Goal: Transaction & Acquisition: Purchase product/service

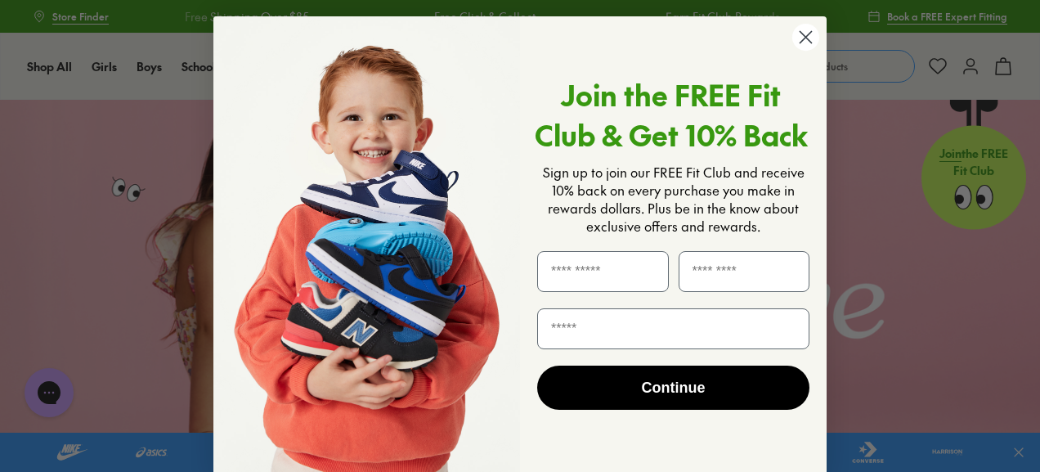
click at [804, 40] on circle "Close dialog" at bounding box center [805, 37] width 27 height 27
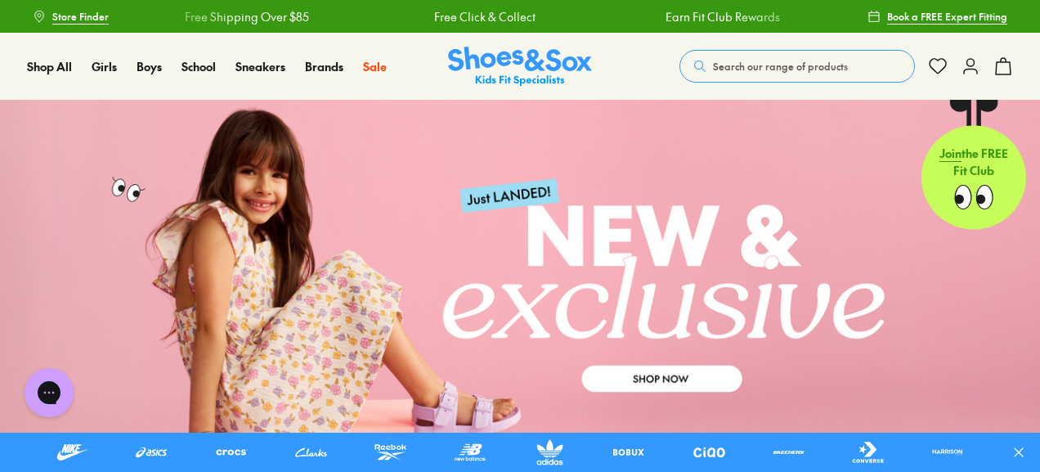
click at [800, 61] on span "Search our range of products" at bounding box center [780, 66] width 135 height 15
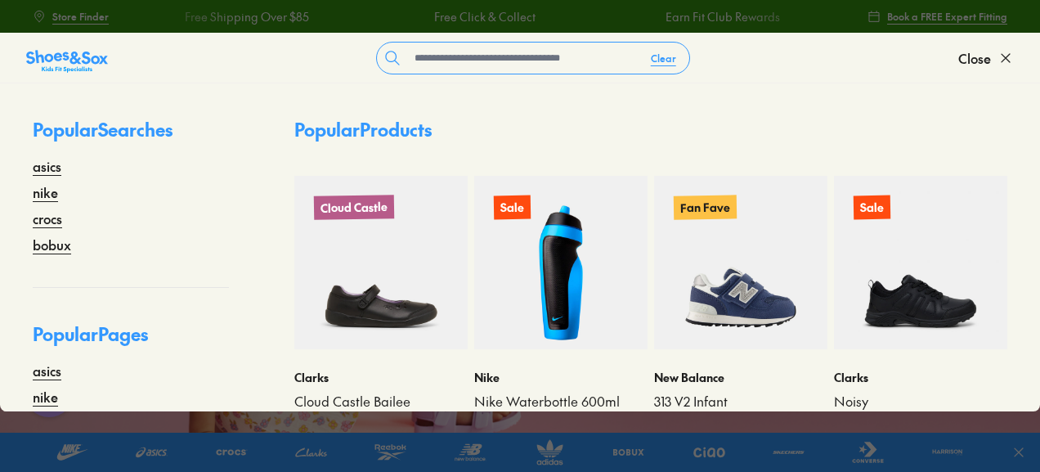
click at [805, 87] on div "Popular Products Cloud Castle Clarks Cloud Castle Bailee $ 80.00 $ 149.95 Sale …" at bounding box center [651, 247] width 778 height 328
click at [972, 60] on span "Close" at bounding box center [974, 58] width 33 height 20
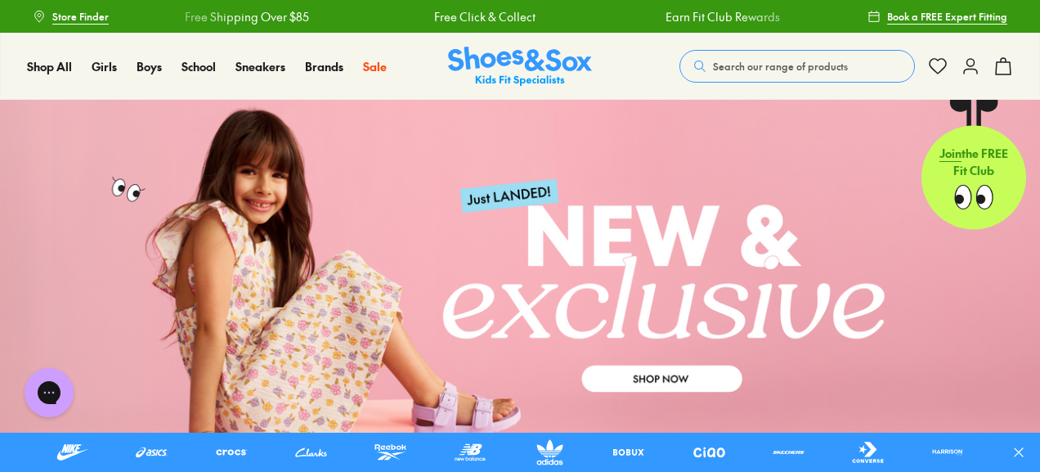
click at [967, 68] on icon at bounding box center [971, 66] width 20 height 20
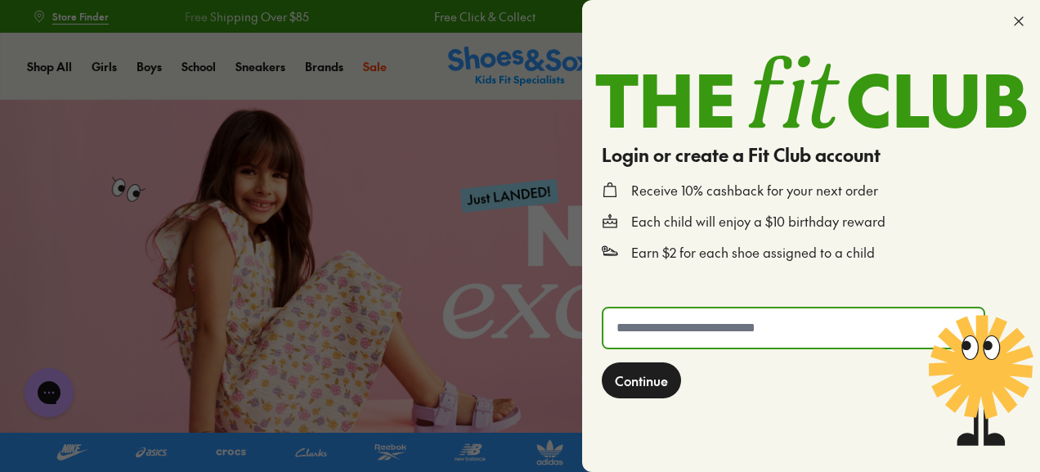
click at [739, 322] on input "text" at bounding box center [793, 327] width 380 height 39
type input "**********"
click at [639, 384] on span "Continue" at bounding box center [641, 380] width 53 height 20
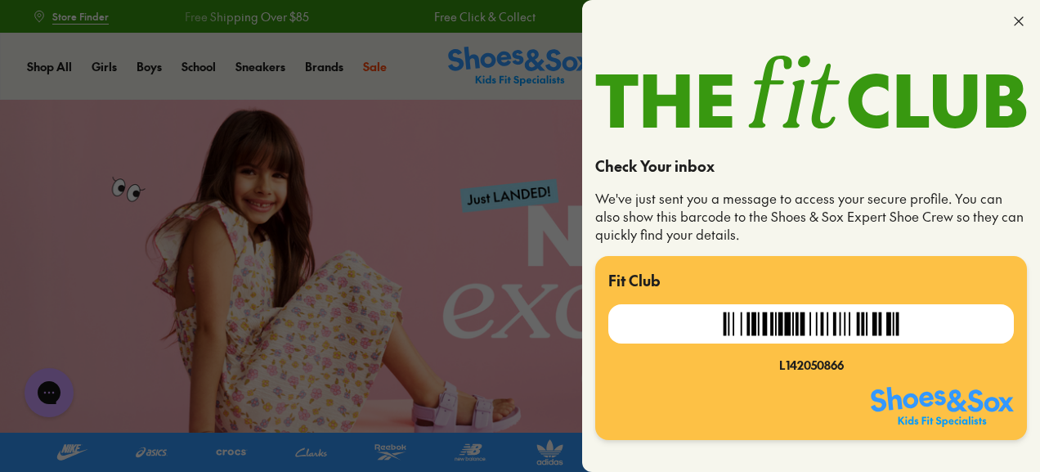
click at [1022, 14] on icon at bounding box center [1019, 21] width 16 height 16
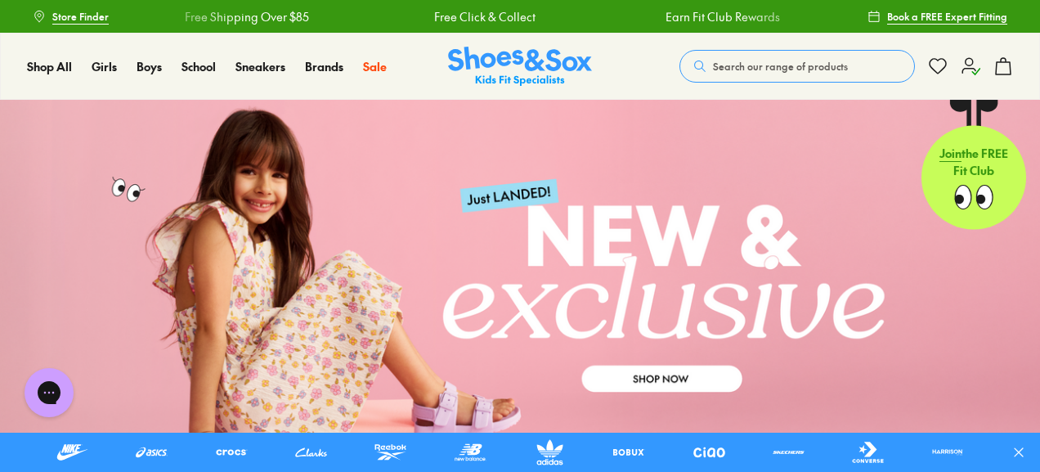
click at [970, 70] on icon at bounding box center [971, 66] width 20 height 20
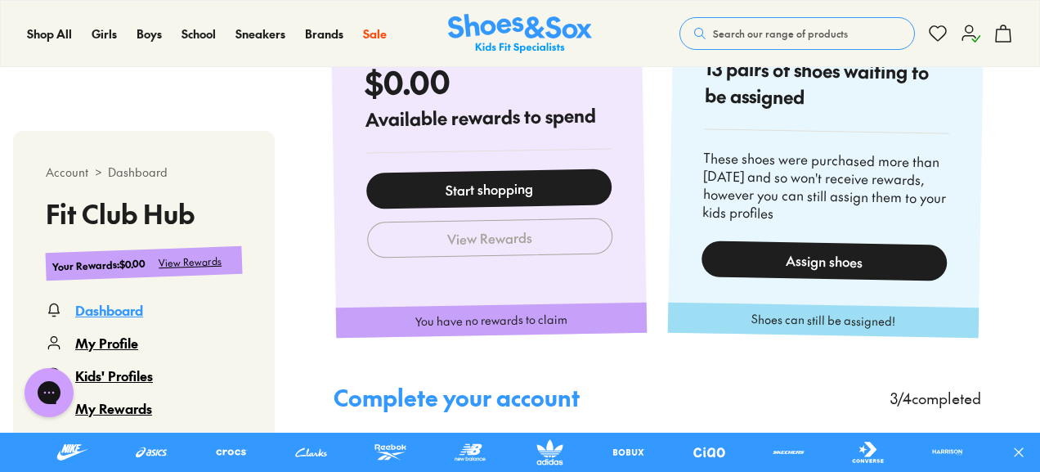
scroll to position [1227, 0]
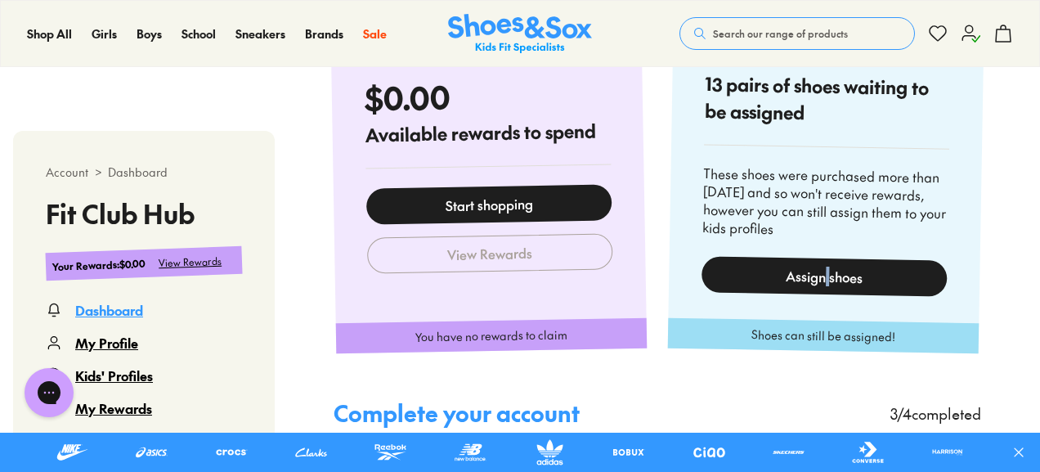
click at [828, 269] on div "Assign shoes" at bounding box center [825, 276] width 246 height 40
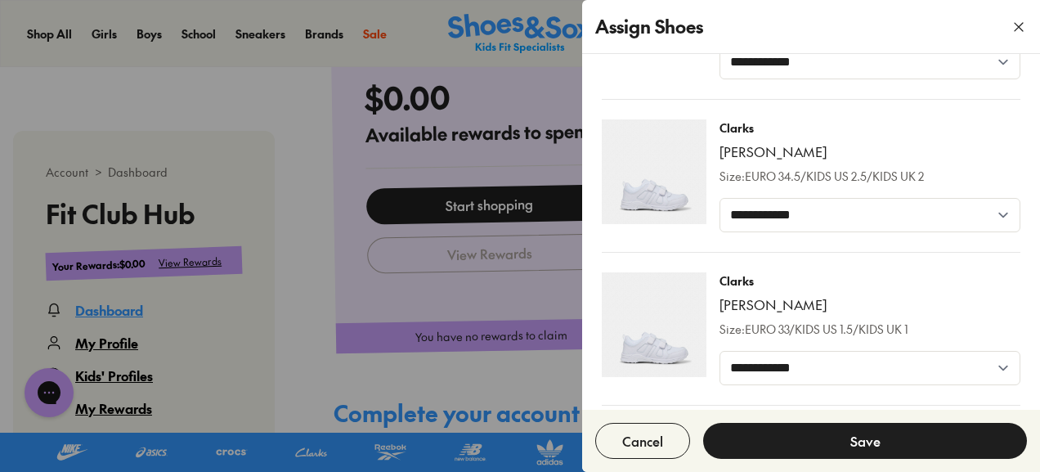
scroll to position [164, 0]
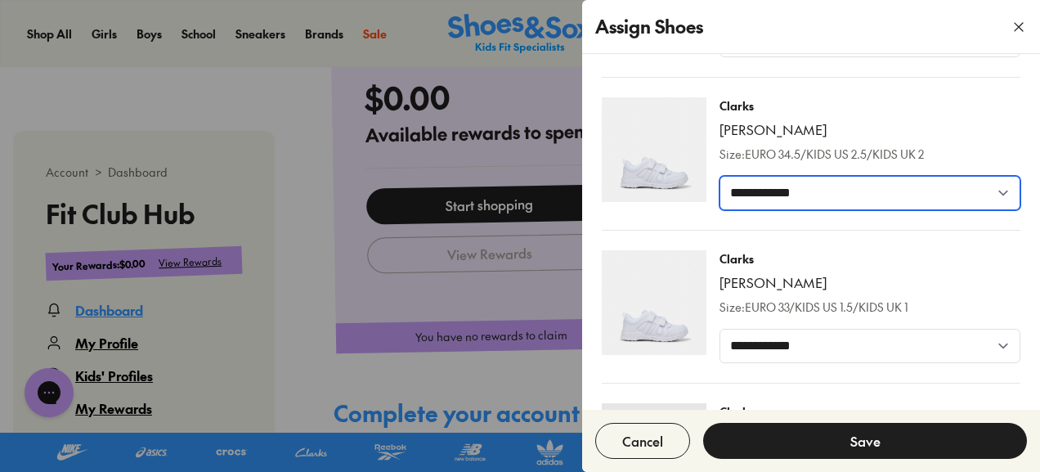
click at [999, 195] on select "**********" at bounding box center [870, 193] width 301 height 34
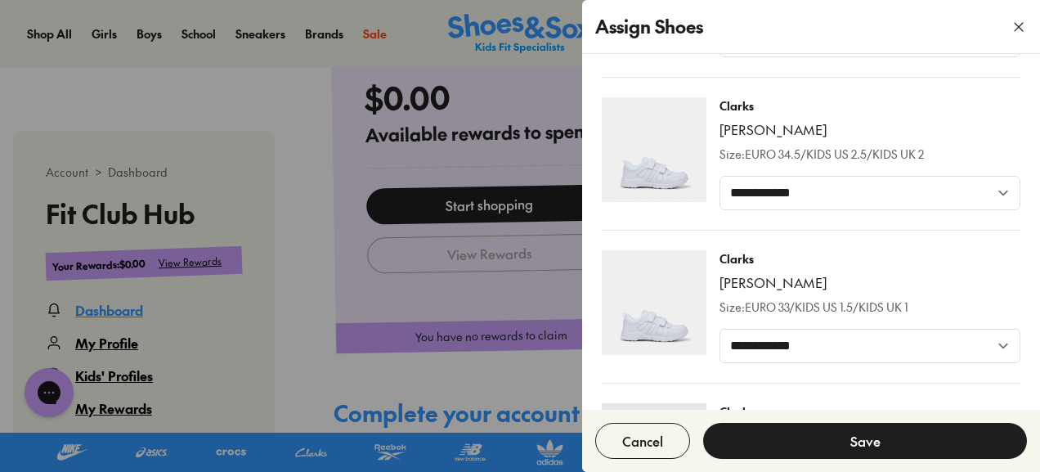
click at [985, 137] on div "Clarks Noah Blackout Size: EURO 34.5/KIDS US 2.5/KIDS UK 2" at bounding box center [870, 129] width 301 height 65
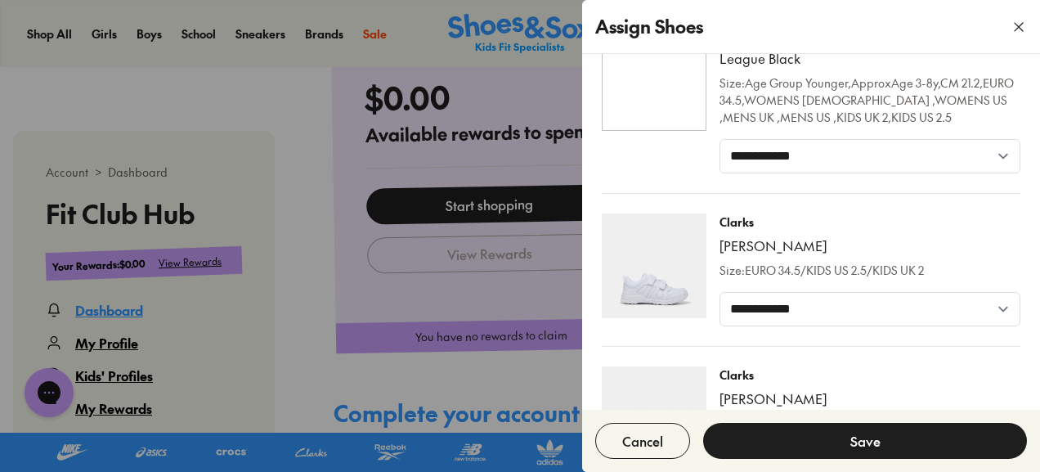
scroll to position [0, 0]
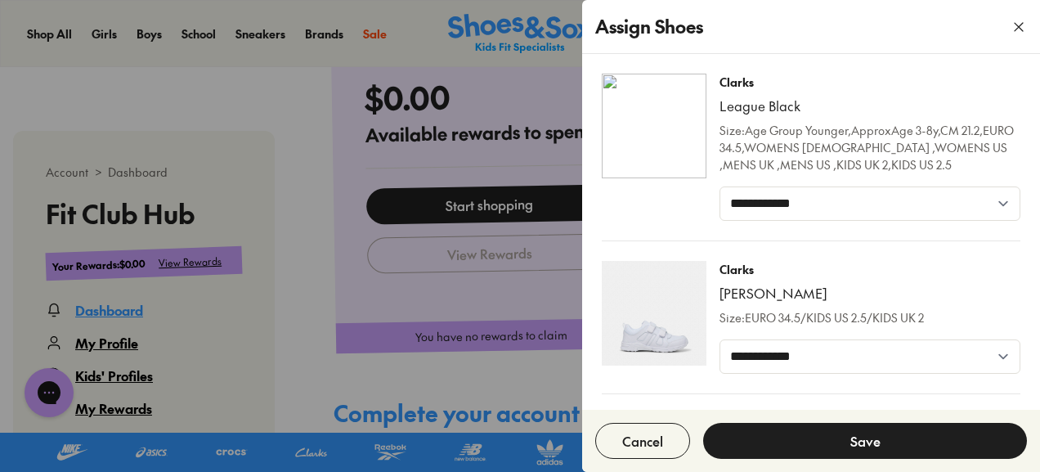
click at [1009, 21] on button "button" at bounding box center [1019, 27] width 43 height 43
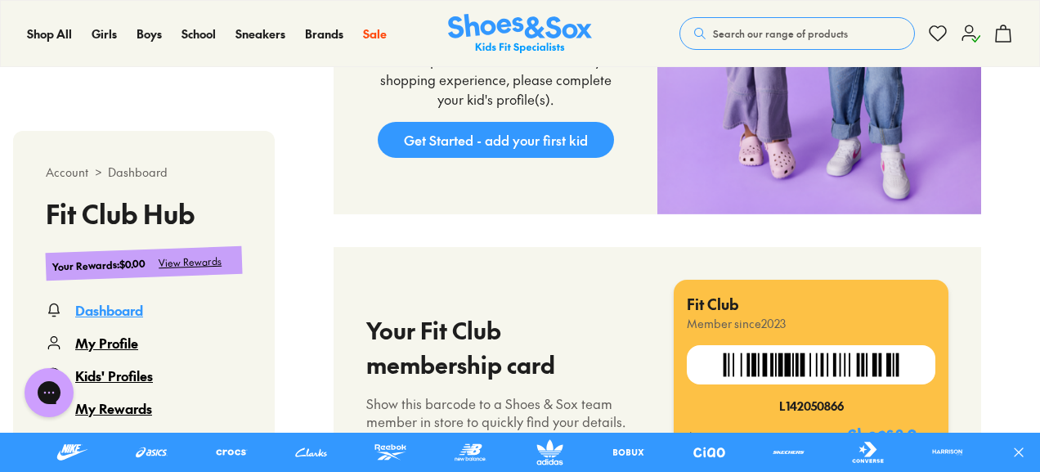
scroll to position [82, 0]
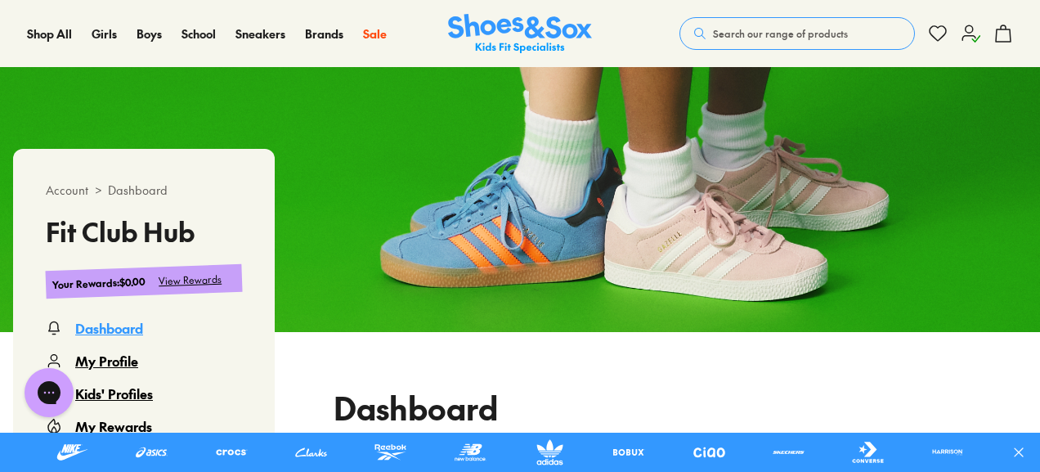
click at [767, 35] on span "Search our range of products" at bounding box center [780, 33] width 135 height 15
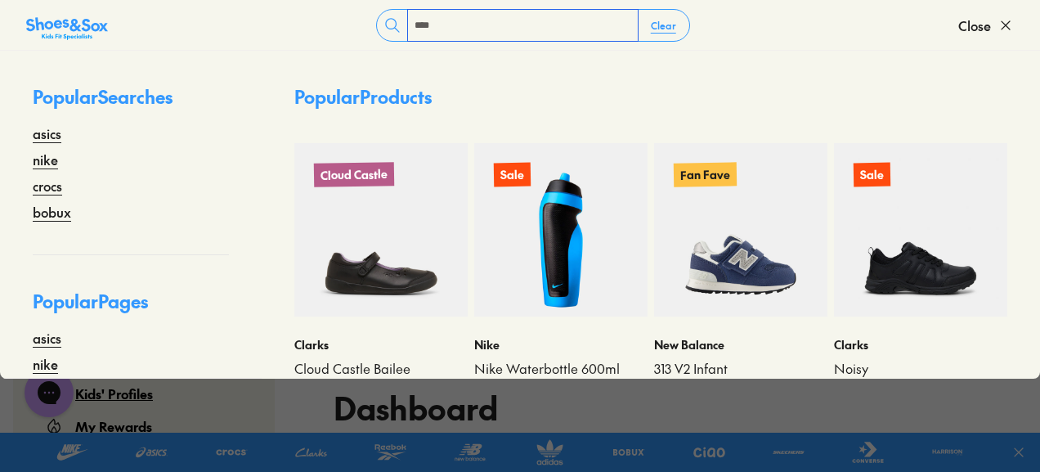
type input "****"
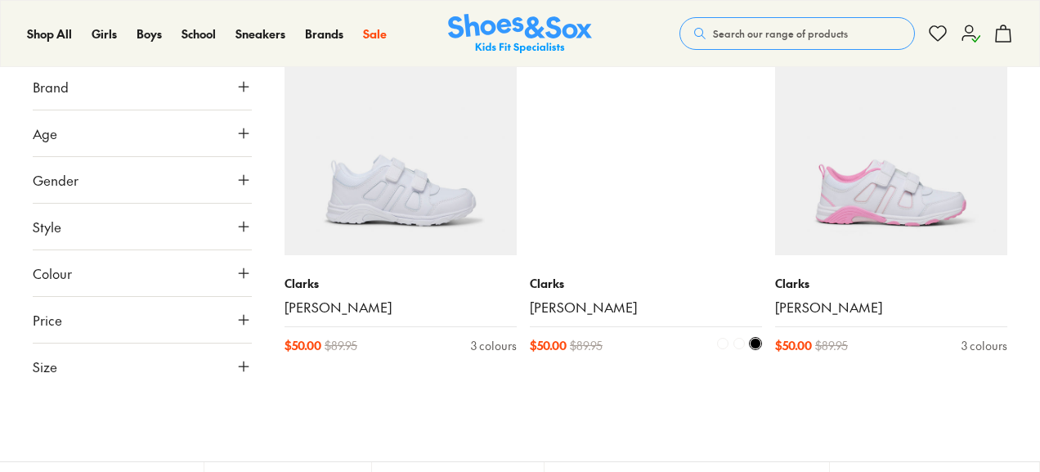
scroll to position [245, 0]
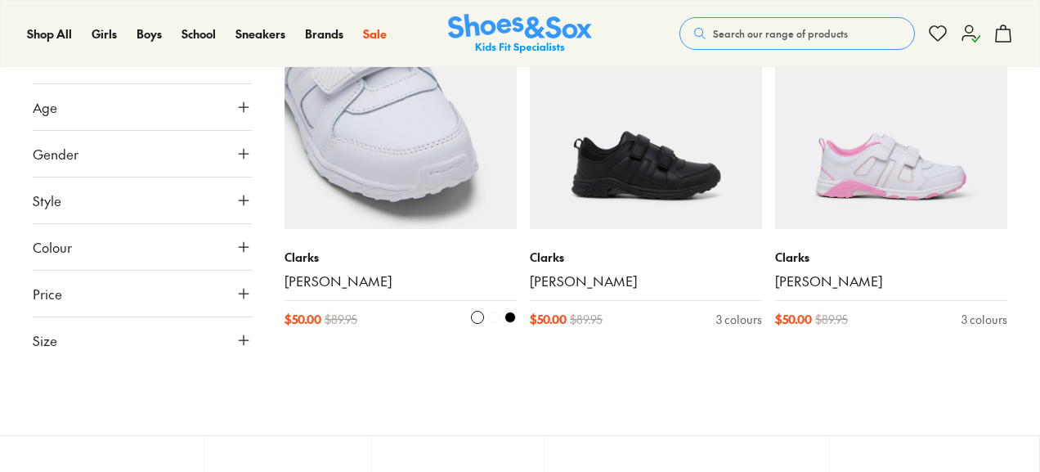
click at [381, 158] on img at bounding box center [401, 113] width 232 height 232
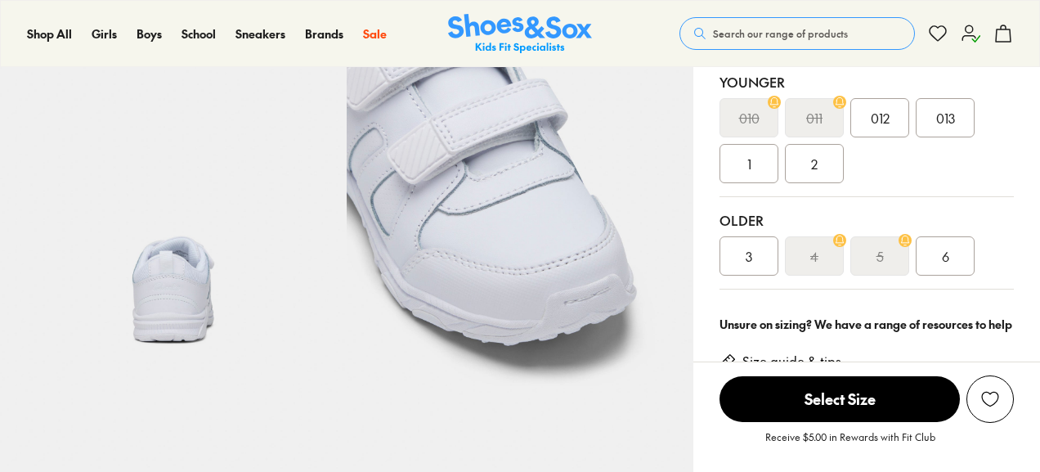
scroll to position [409, 0]
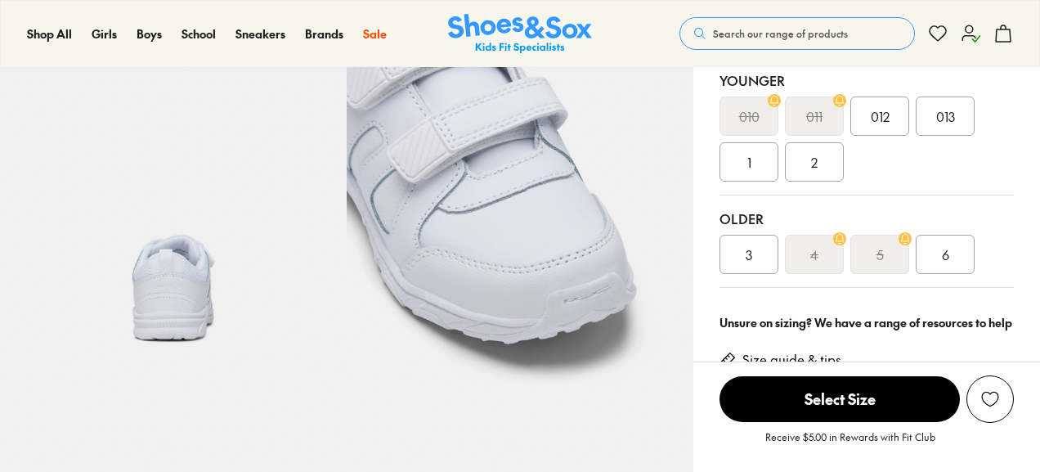
select select "*"
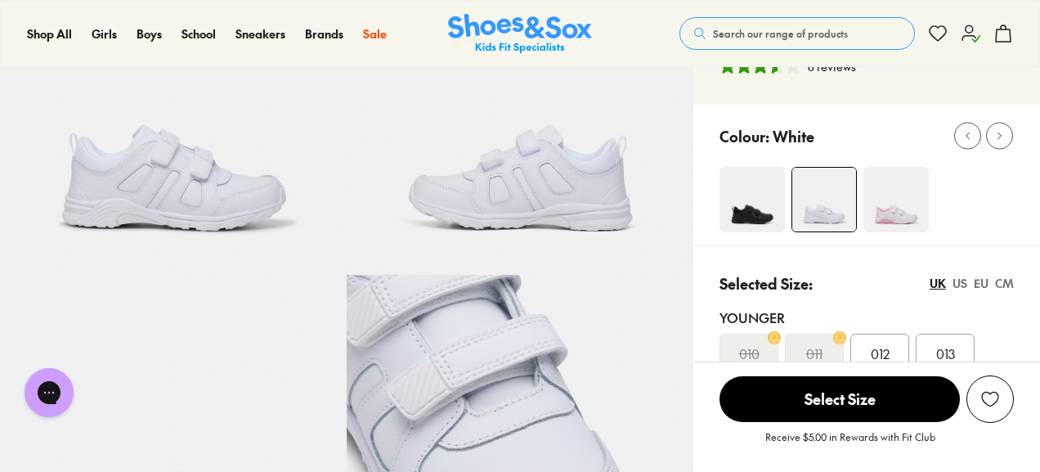
scroll to position [0, 0]
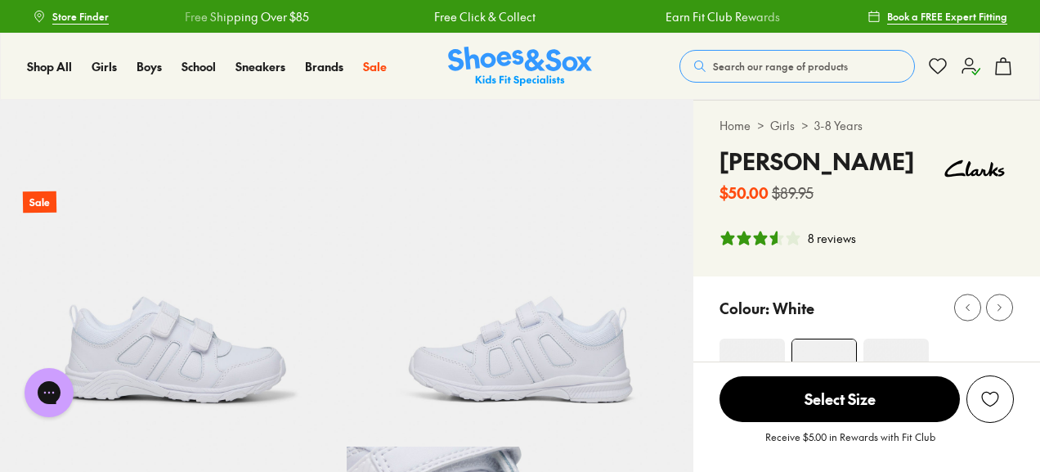
click at [965, 61] on use at bounding box center [970, 66] width 17 height 16
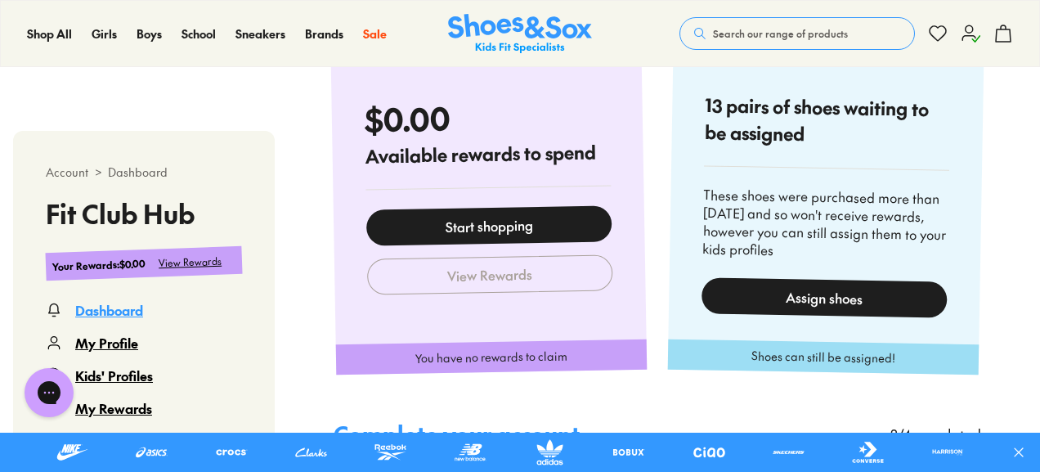
scroll to position [1308, 0]
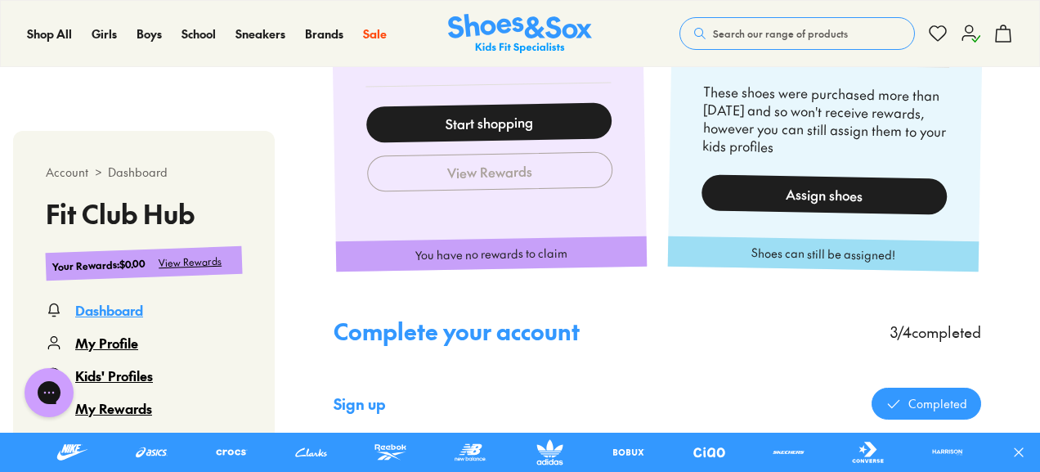
click at [838, 195] on div "Assign shoes" at bounding box center [825, 194] width 246 height 40
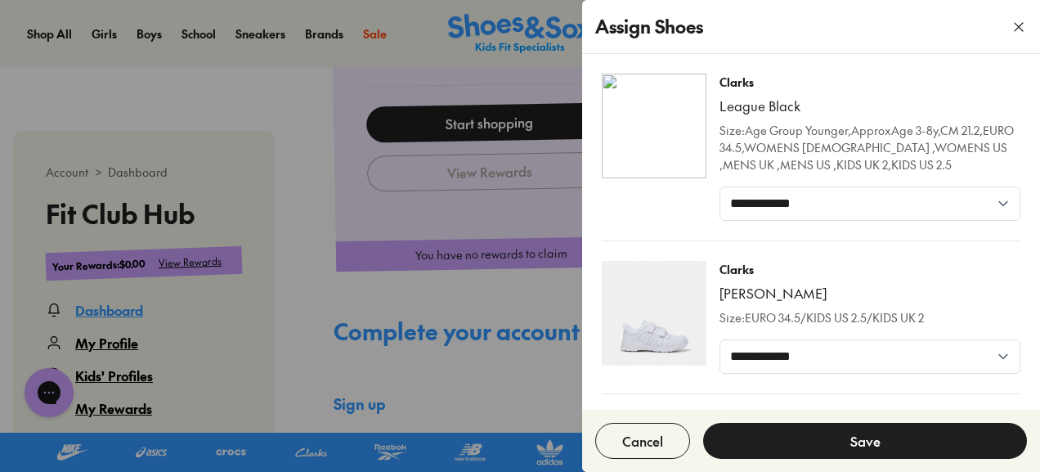
click at [1019, 22] on icon "button" at bounding box center [1019, 27] width 16 height 16
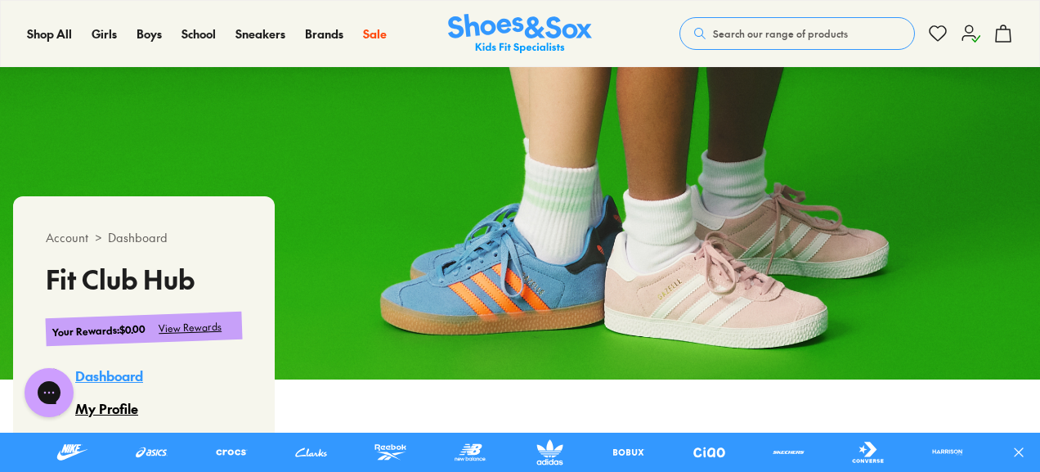
scroll to position [0, 0]
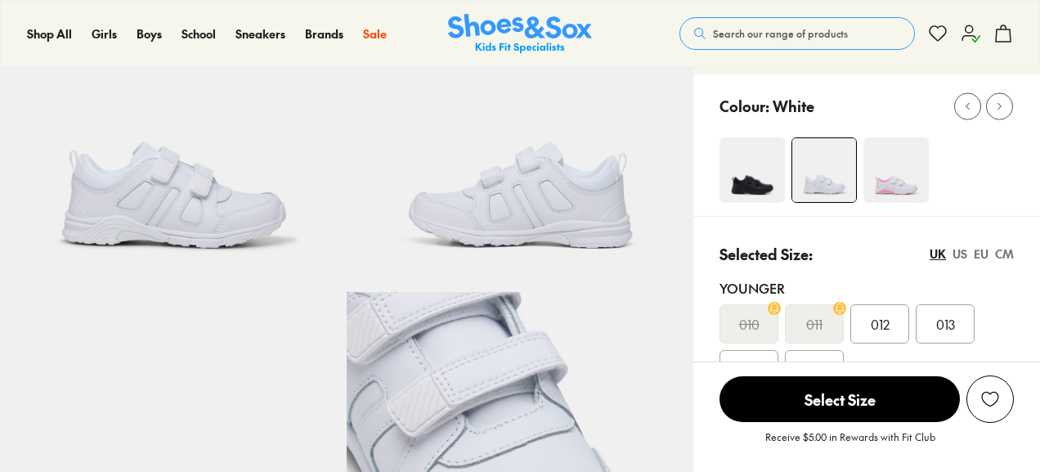
scroll to position [245, 0]
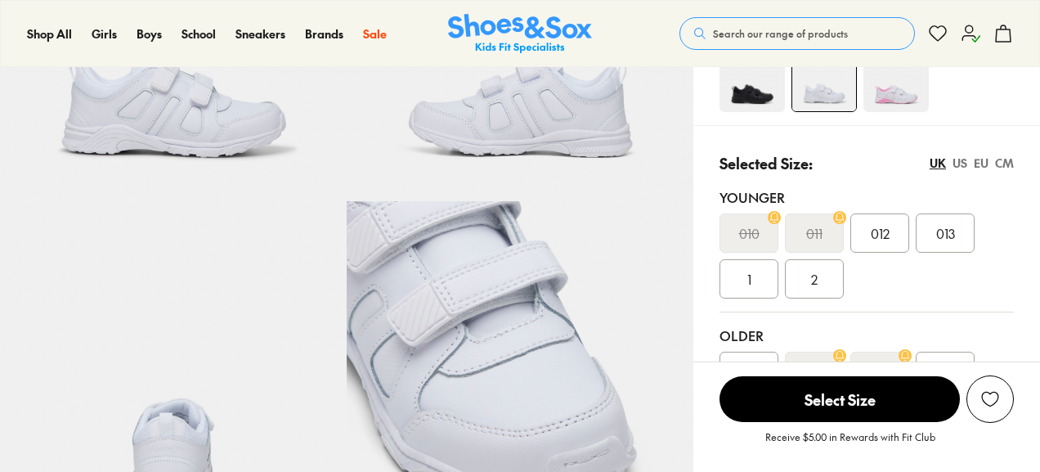
select select "*"
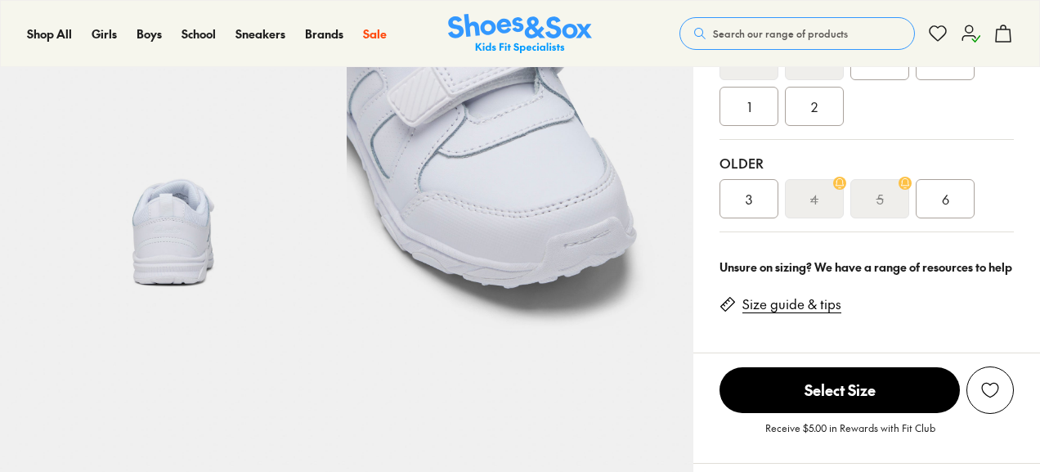
scroll to position [491, 0]
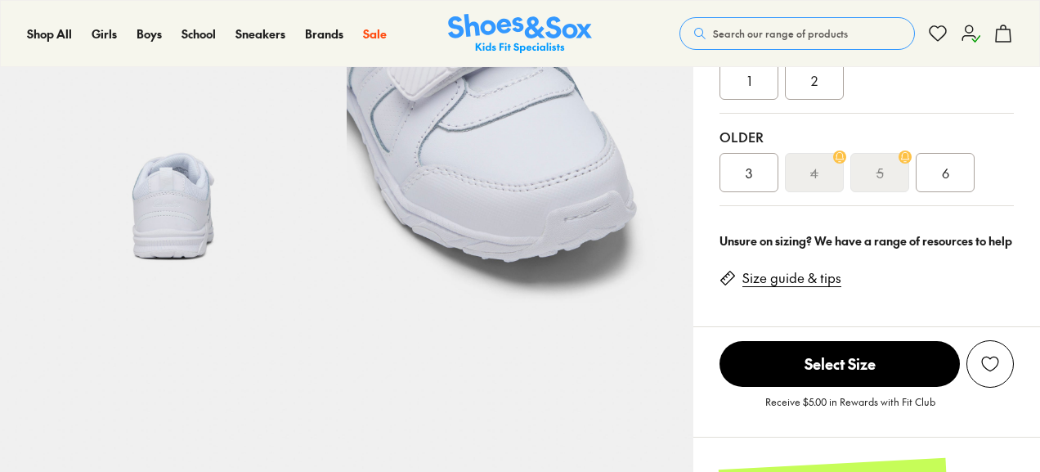
click at [829, 366] on span "Select Size" at bounding box center [840, 364] width 240 height 46
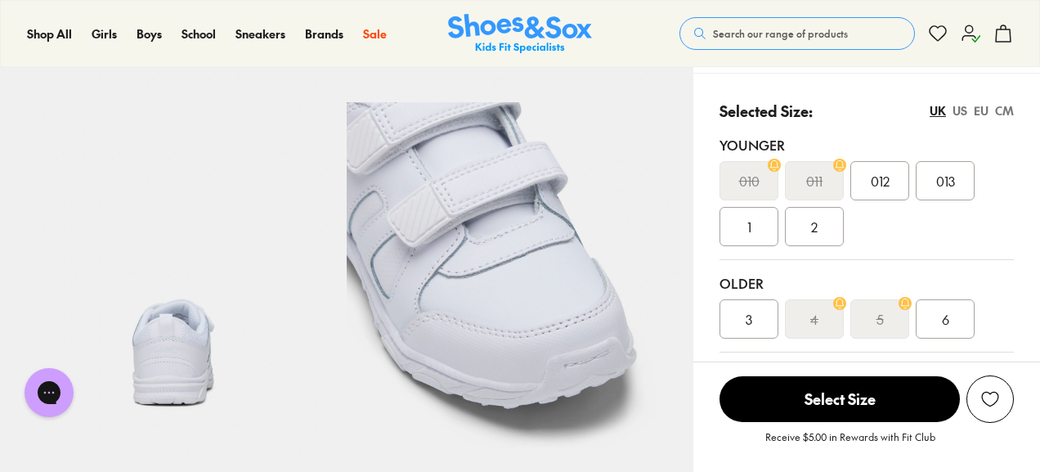
scroll to position [319, 0]
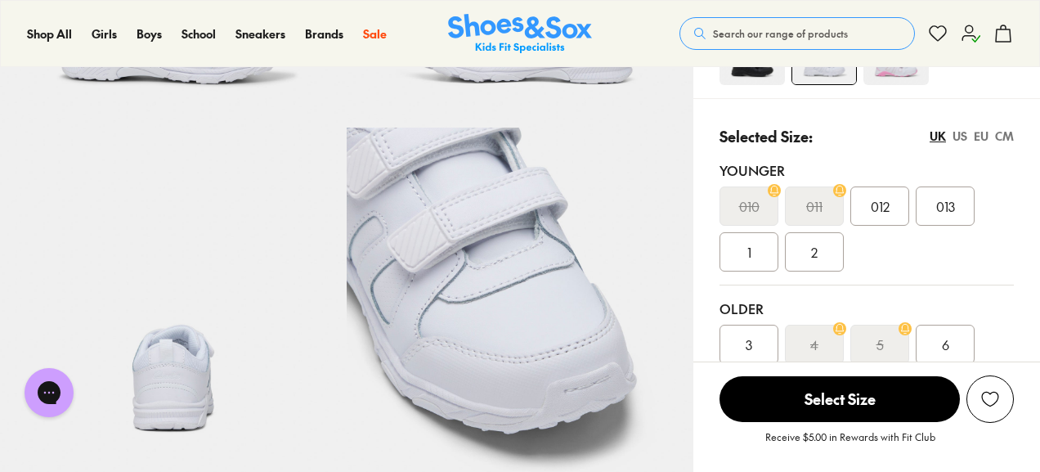
click at [819, 253] on div "2" at bounding box center [814, 251] width 59 height 39
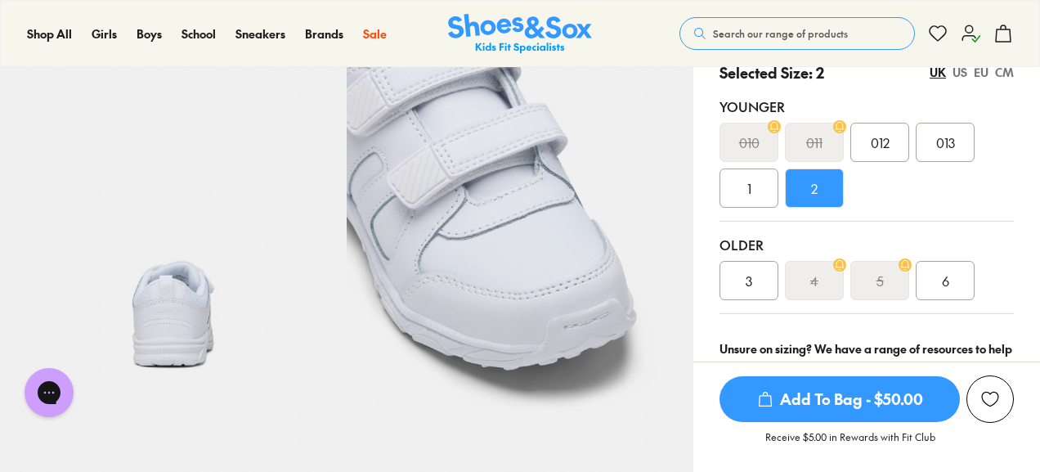
scroll to position [482, 0]
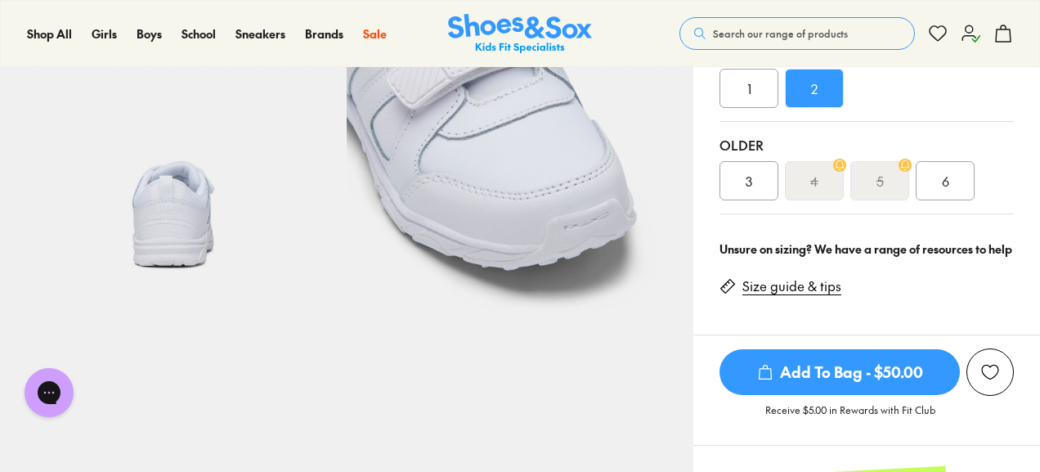
click at [869, 377] on span "Add To Bag - $50.00" at bounding box center [840, 372] width 240 height 46
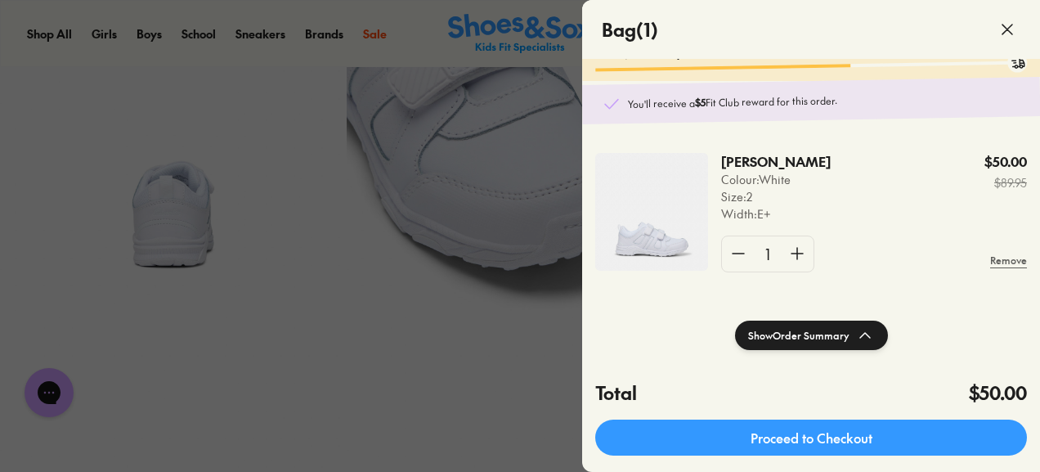
scroll to position [0, 0]
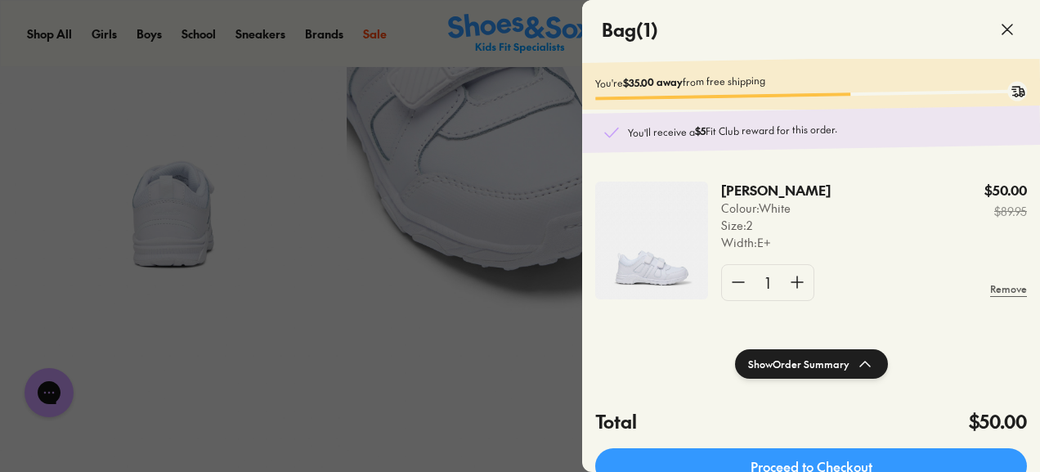
click at [1007, 29] on use at bounding box center [1008, 30] width 10 height 10
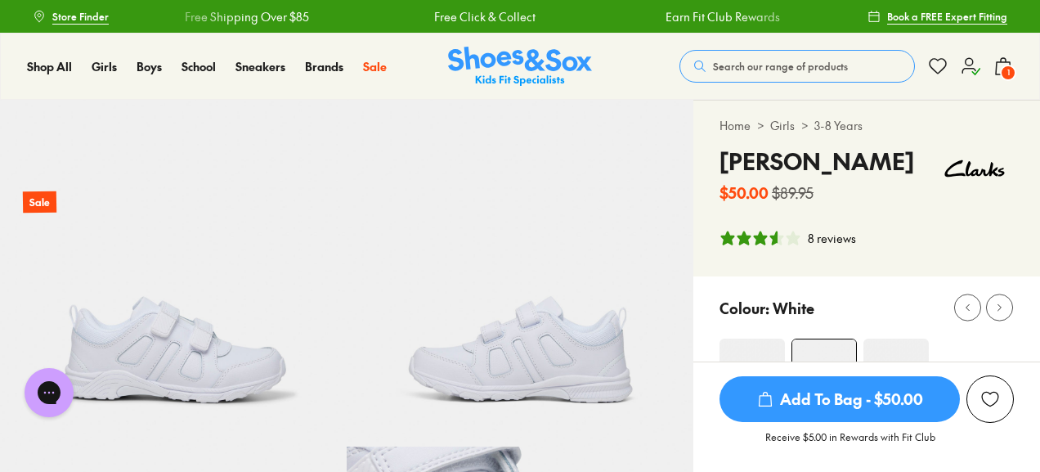
click at [960, 65] on div "Search our range of products Clear Close Popular Searches asics nike crocs bobu…" at bounding box center [847, 66] width 334 height 36
click at [968, 72] on icon at bounding box center [971, 66] width 20 height 20
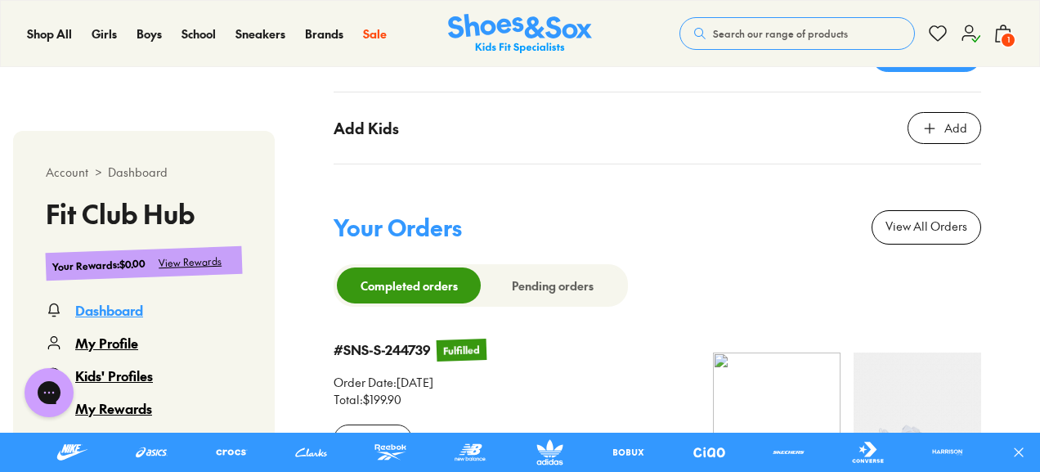
scroll to position [1963, 0]
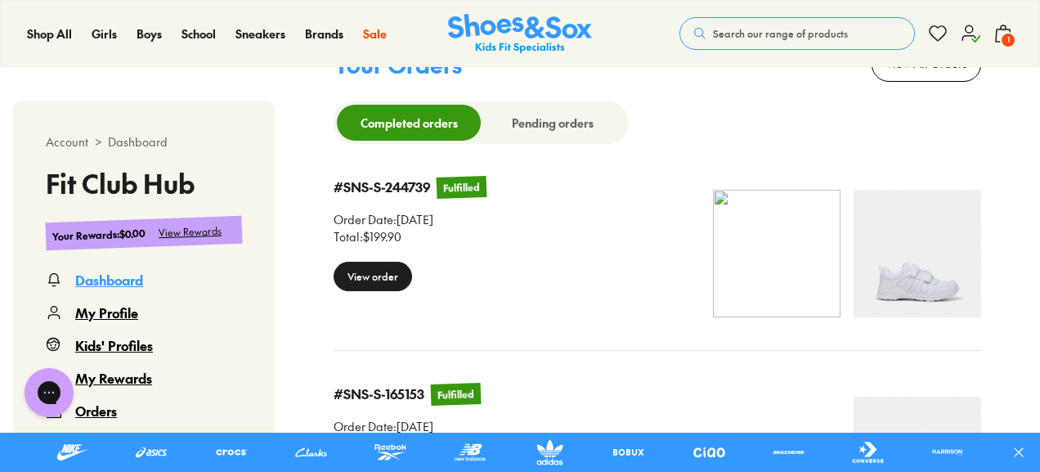
click at [358, 270] on div "View order" at bounding box center [373, 276] width 79 height 29
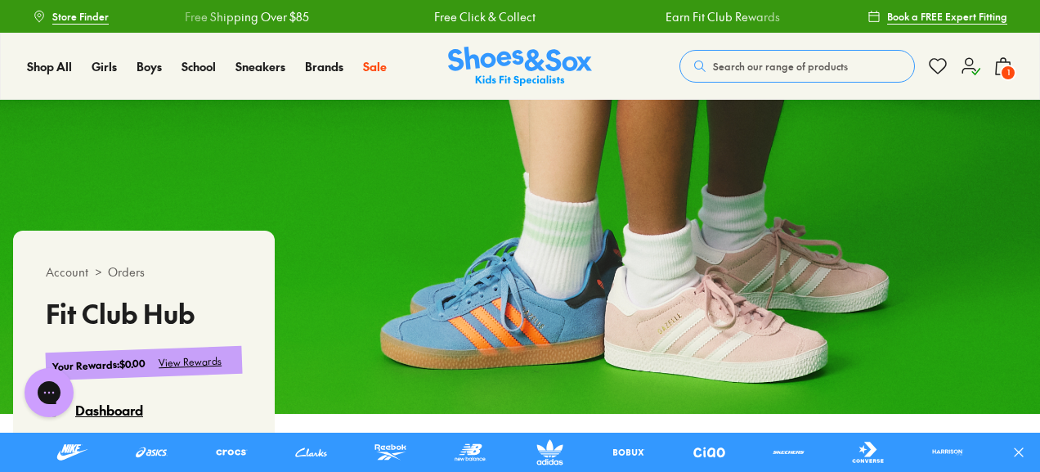
click at [1010, 68] on span "1" at bounding box center [1008, 73] width 16 height 16
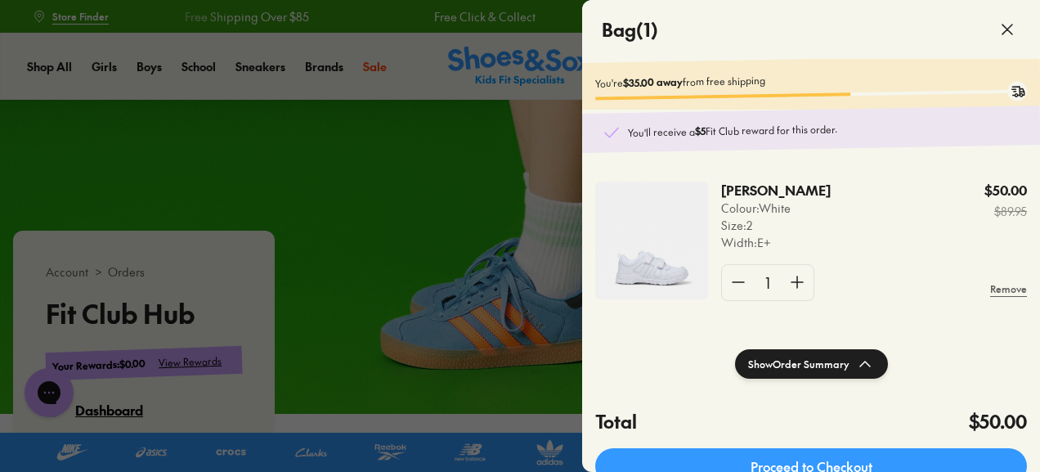
drag, startPoint x: 1009, startPoint y: 23, endPoint x: 810, endPoint y: 32, distance: 199.7
click at [1003, 25] on icon at bounding box center [1008, 30] width 20 height 20
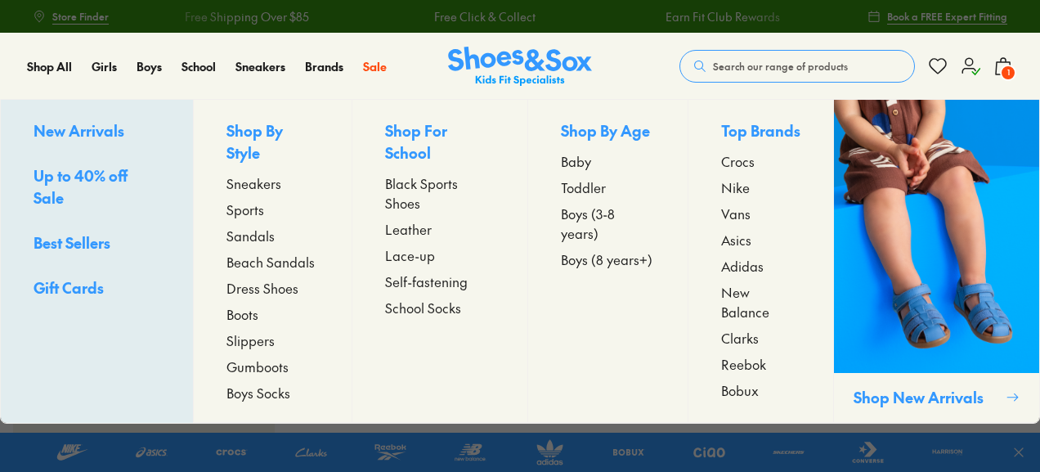
click at [249, 173] on span "Sneakers" at bounding box center [254, 183] width 55 height 20
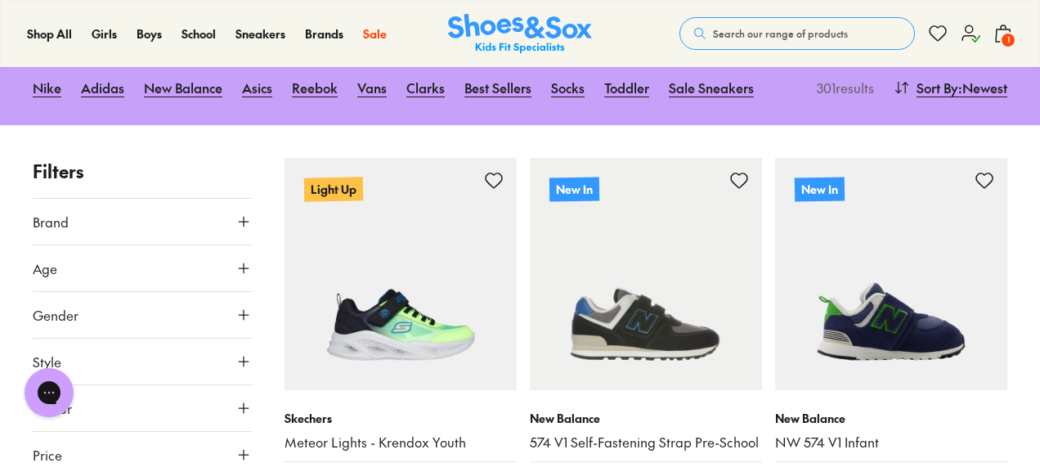
scroll to position [245, 0]
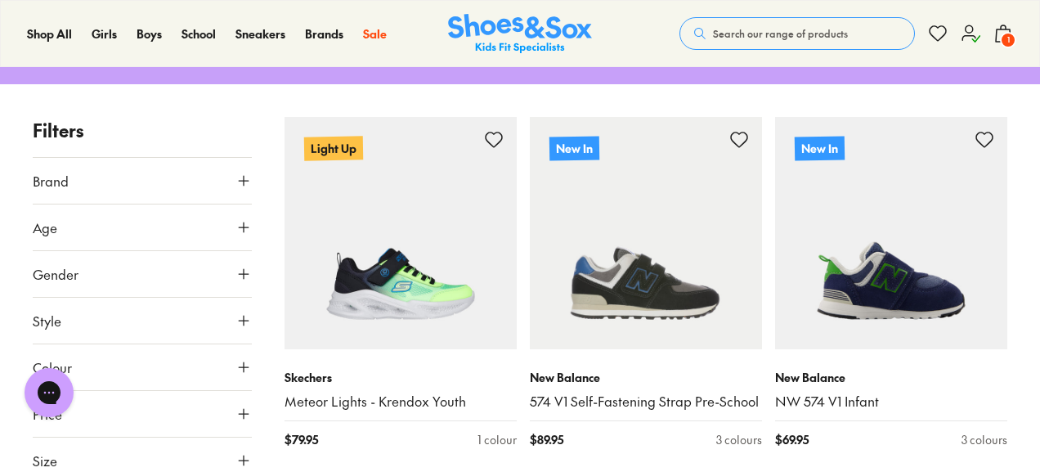
click at [245, 273] on icon at bounding box center [244, 274] width 16 height 16
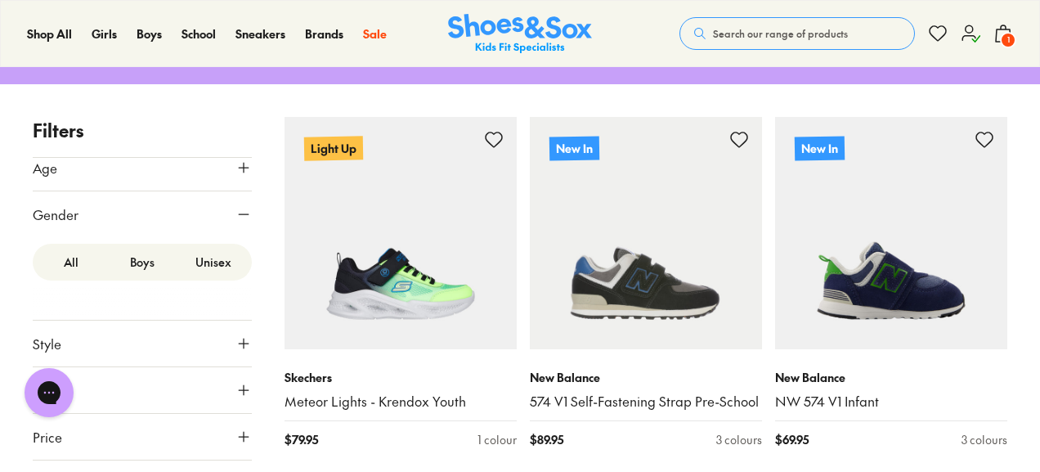
scroll to position [409, 0]
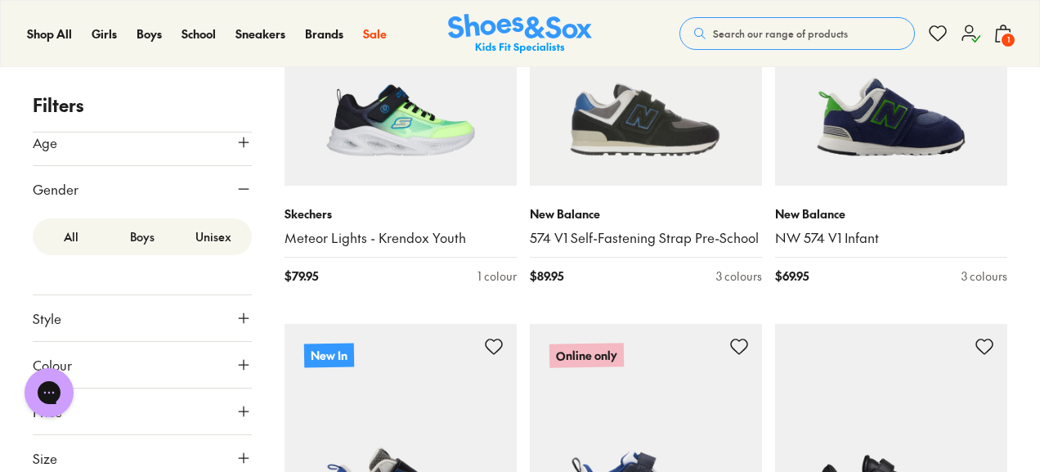
click at [61, 240] on label "All" at bounding box center [71, 237] width 71 height 30
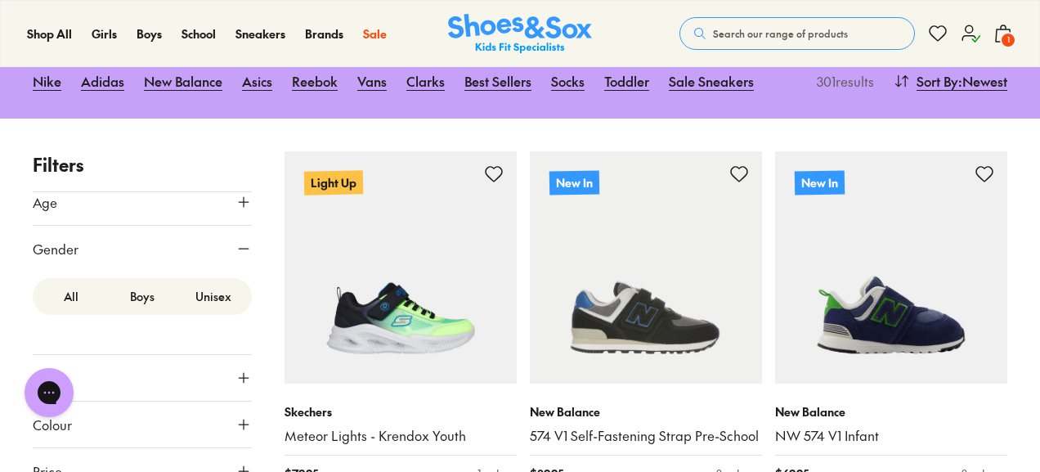
scroll to position [327, 0]
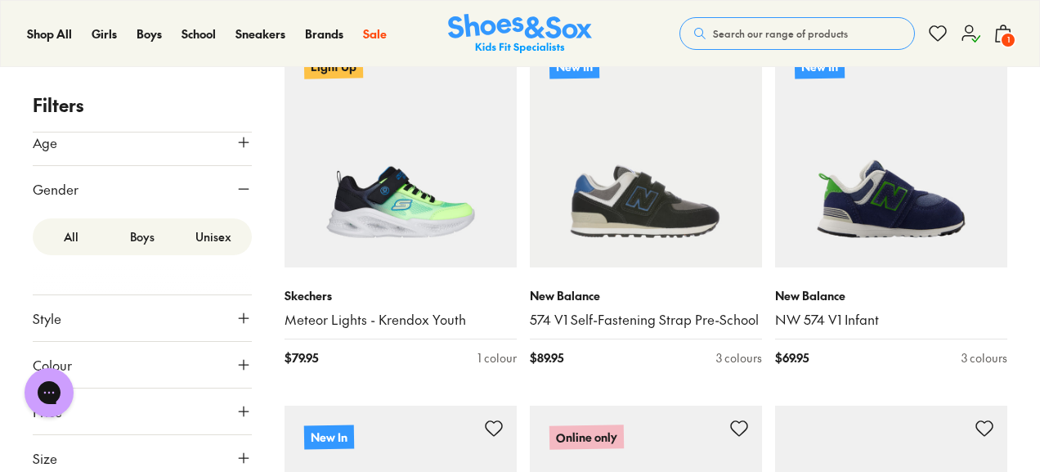
click at [210, 233] on label "Unisex" at bounding box center [212, 237] width 71 height 30
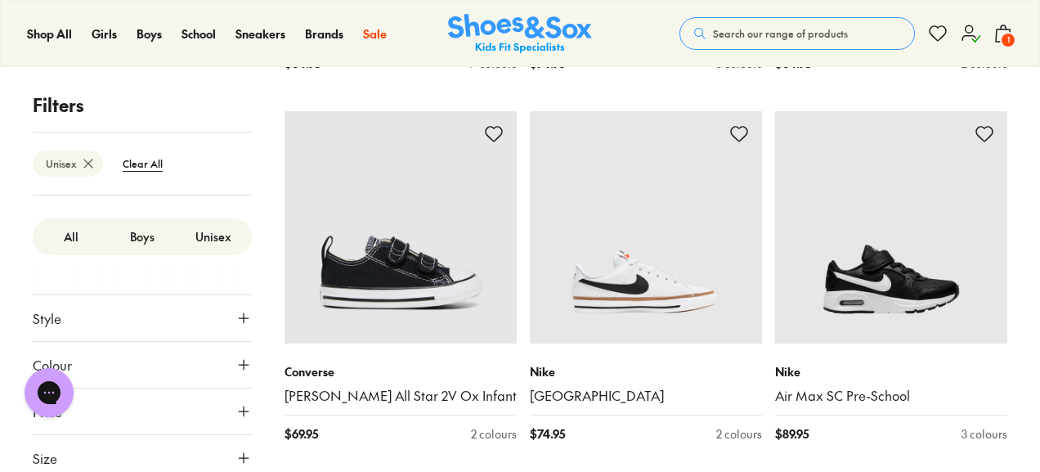
scroll to position [2208, 0]
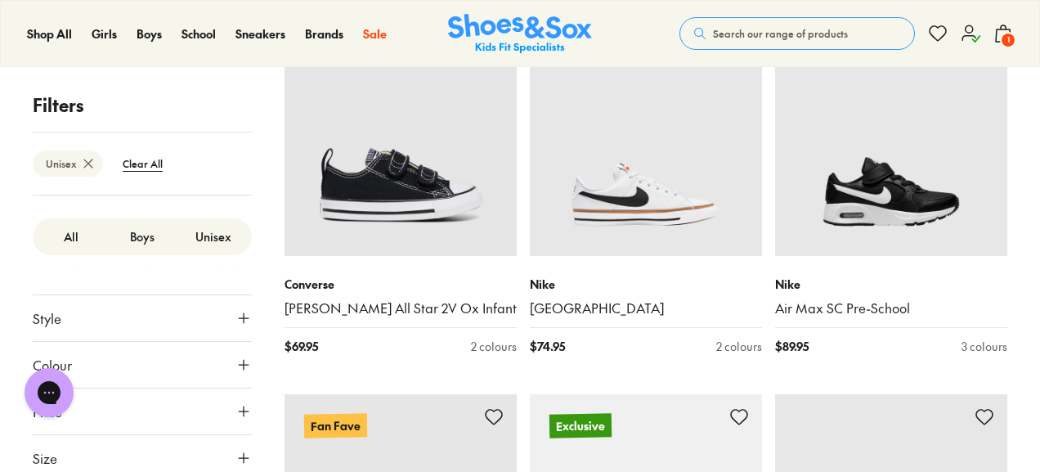
click at [236, 453] on icon at bounding box center [244, 458] width 16 height 16
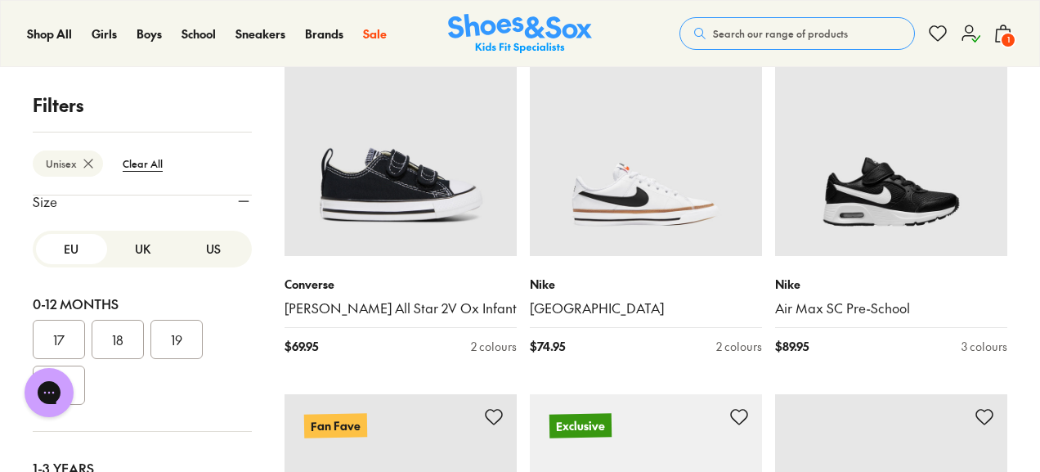
scroll to position [355, 0]
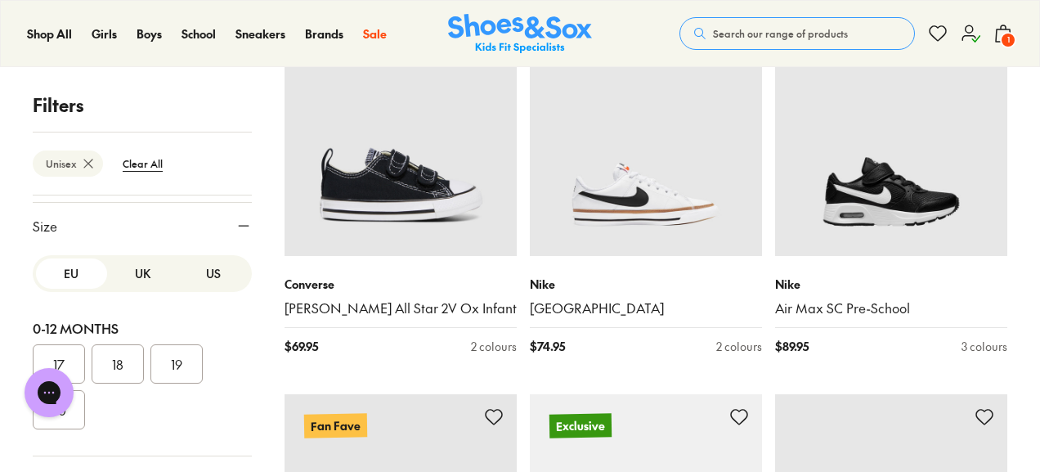
drag, startPoint x: 127, startPoint y: 273, endPoint x: 167, endPoint y: 287, distance: 42.4
click at [128, 274] on button "UK" at bounding box center [142, 273] width 71 height 30
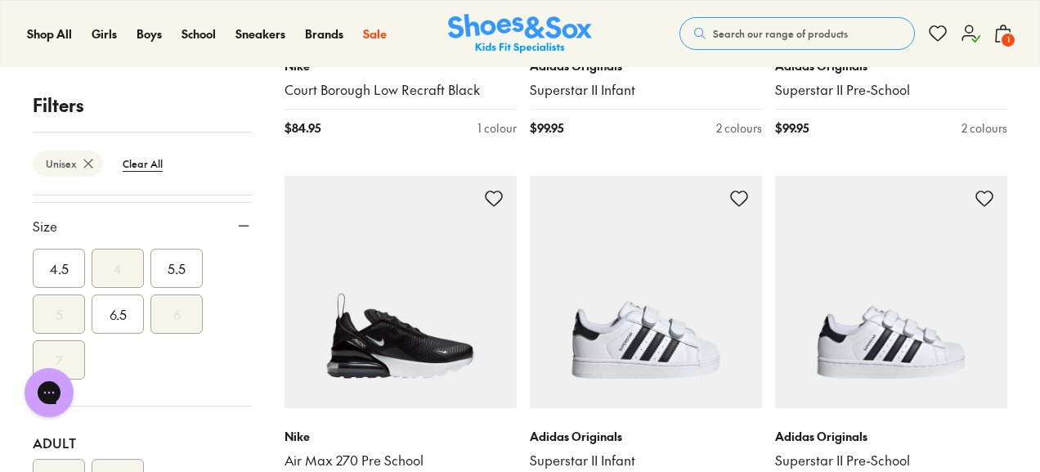
scroll to position [3189, 0]
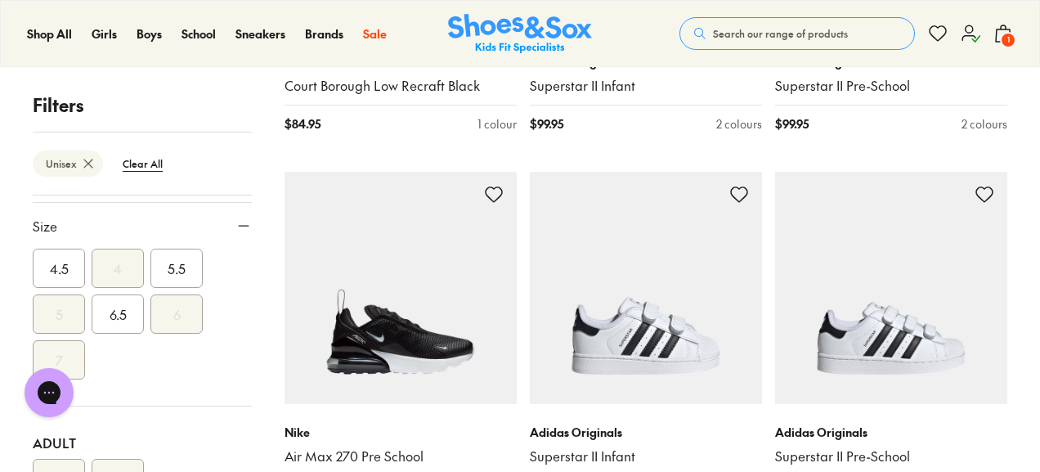
click at [790, 14] on div "Shop All Shop All Shop All New Arrivals Up to 40% Off Sale Online Only Best Sel…" at bounding box center [520, 33] width 1040 height 67
click at [780, 29] on span "Search our range of products" at bounding box center [780, 33] width 135 height 15
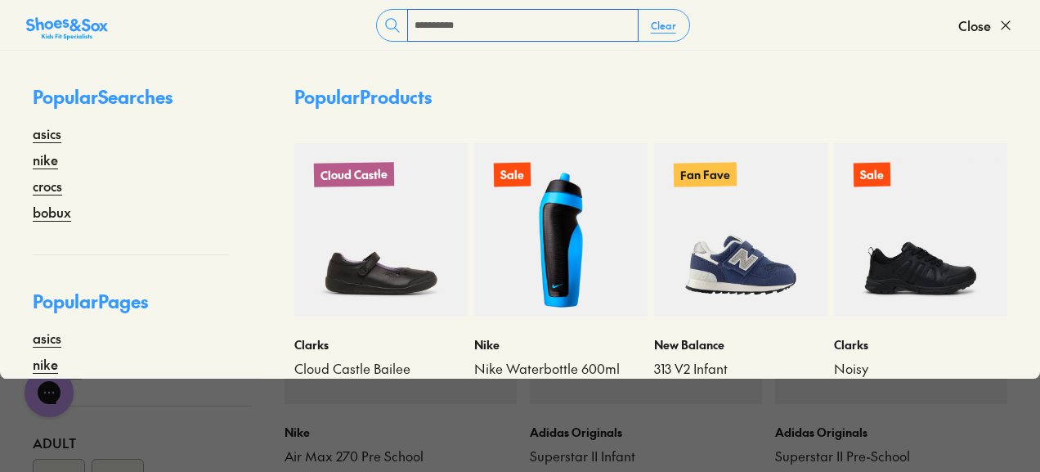
type input "**********"
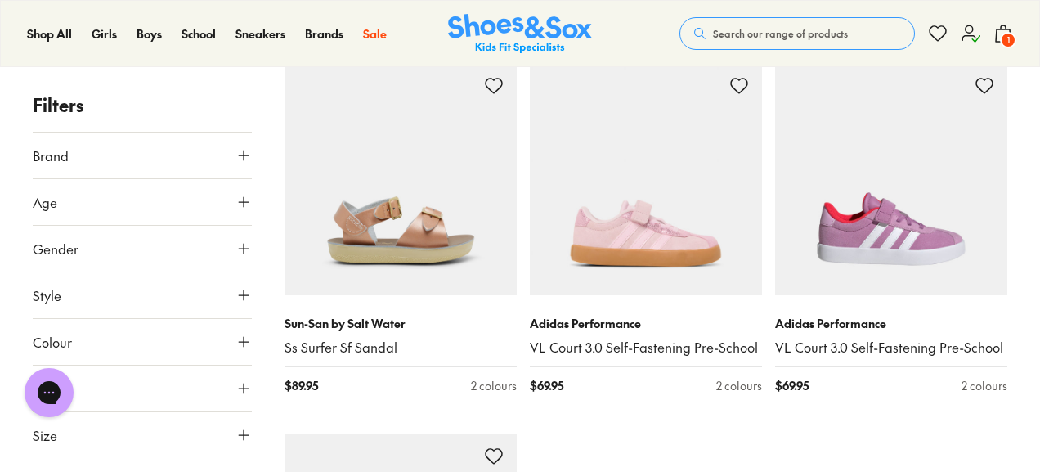
scroll to position [4661, 0]
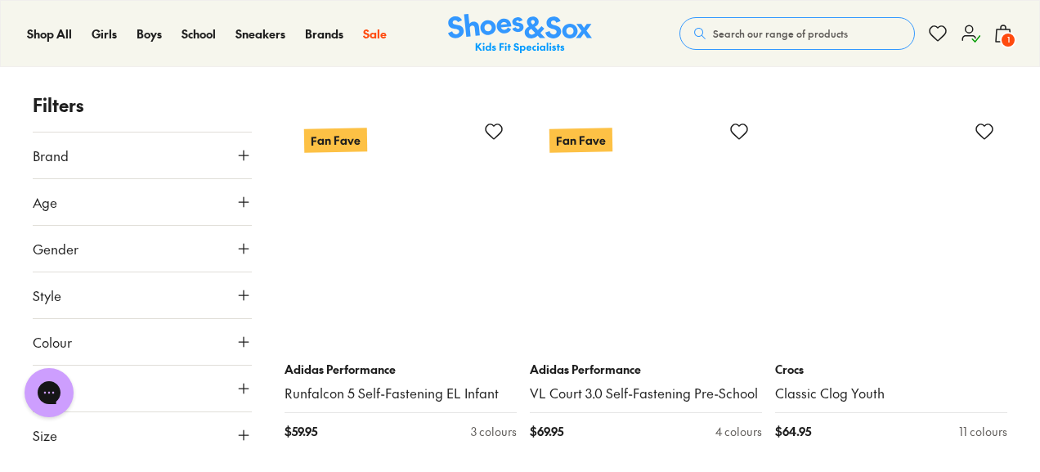
scroll to position [8750, 0]
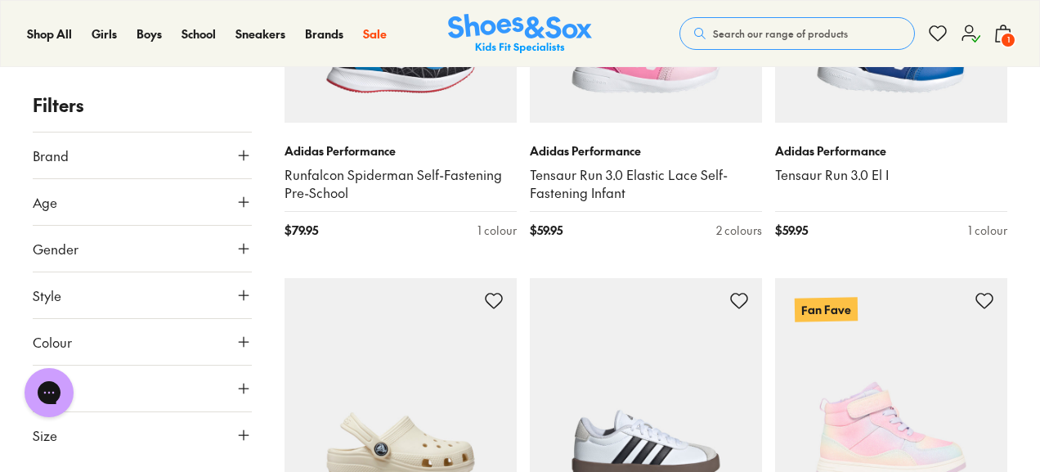
scroll to position [6133, 0]
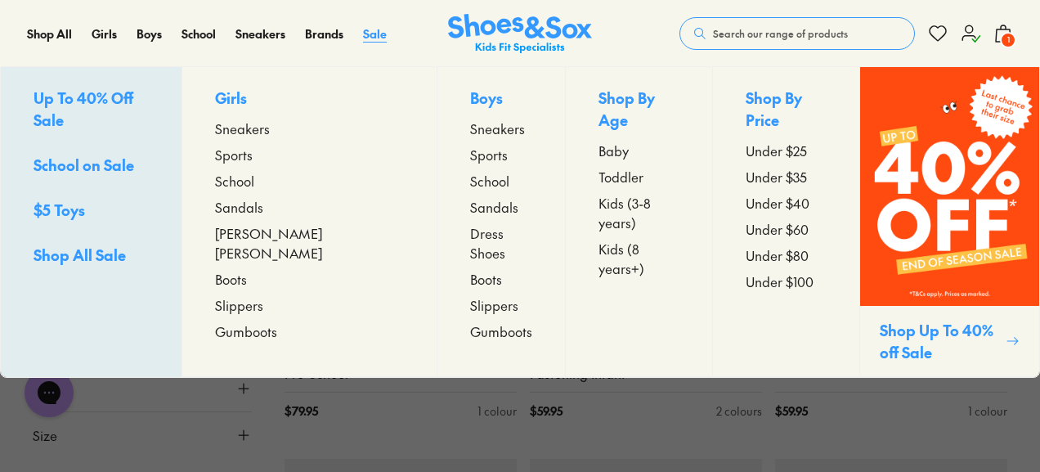
click at [375, 37] on span "Sale" at bounding box center [375, 33] width 24 height 16
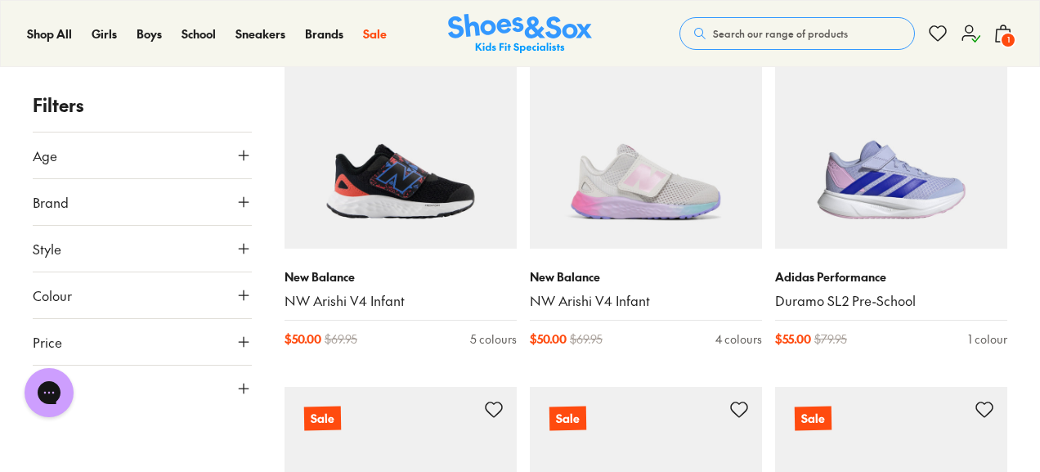
scroll to position [409, 0]
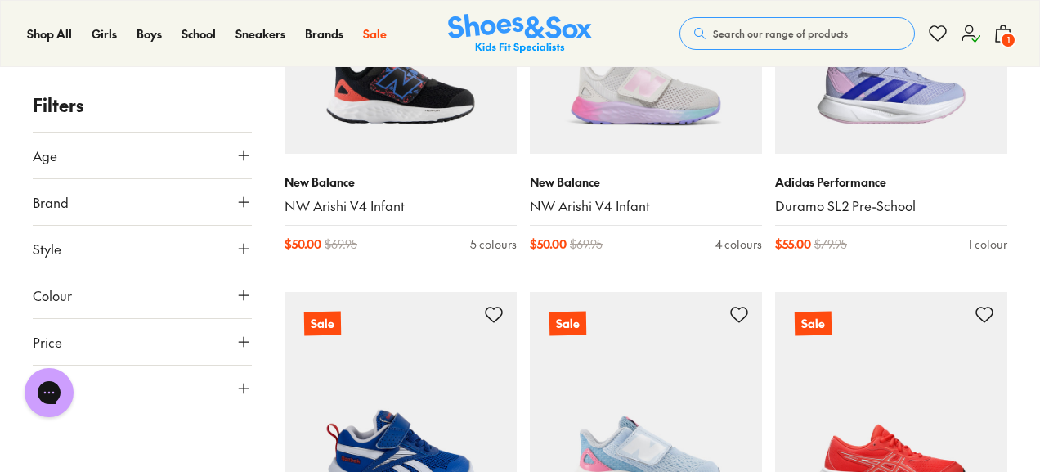
click at [244, 155] on use at bounding box center [244, 155] width 10 height 10
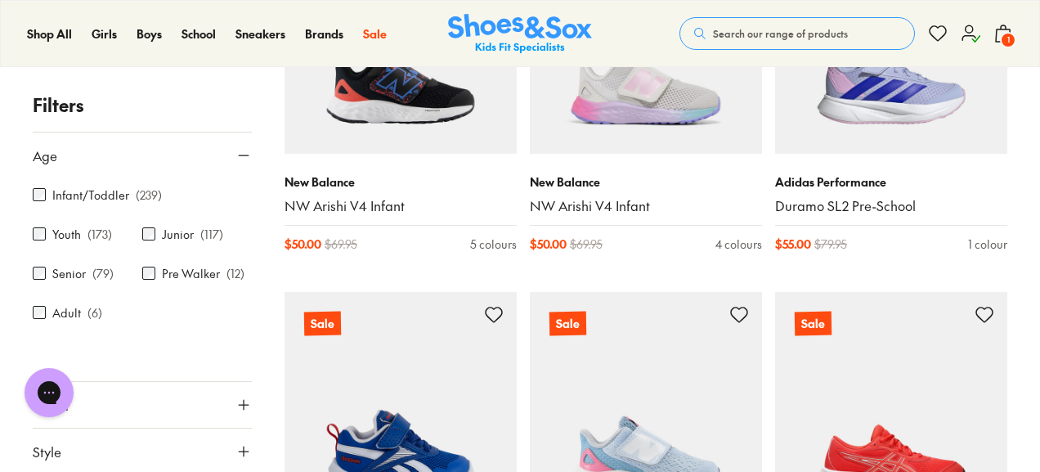
click at [244, 155] on icon at bounding box center [244, 155] width 16 height 16
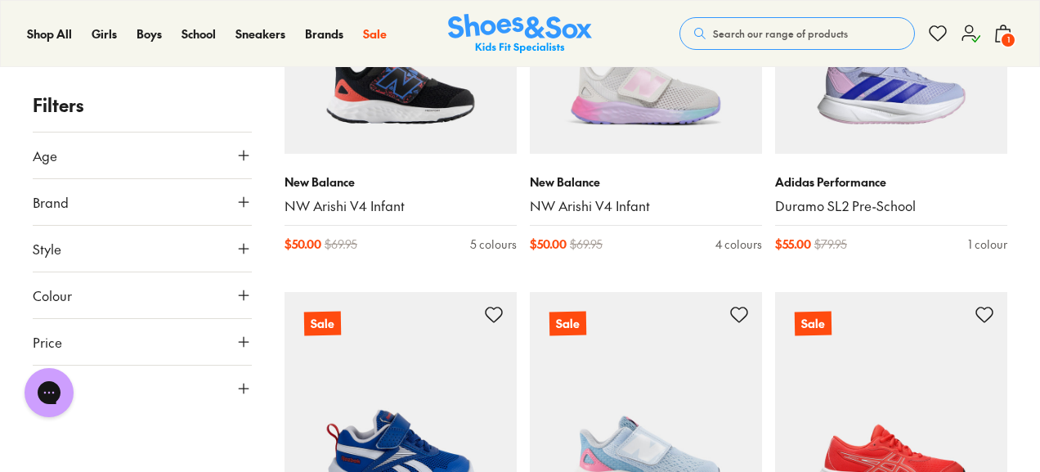
click at [245, 387] on icon at bounding box center [244, 388] width 16 height 16
click at [110, 437] on button "UK" at bounding box center [100, 436] width 43 height 30
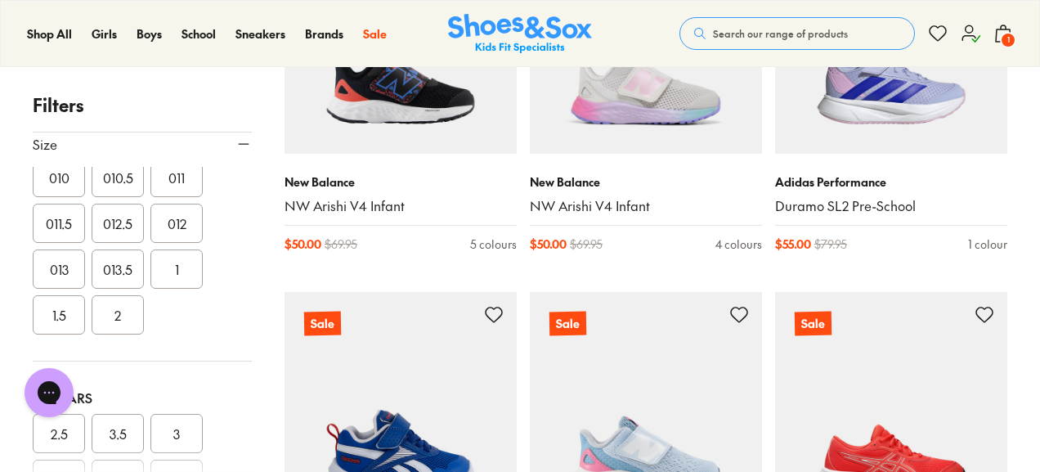
scroll to position [491, 0]
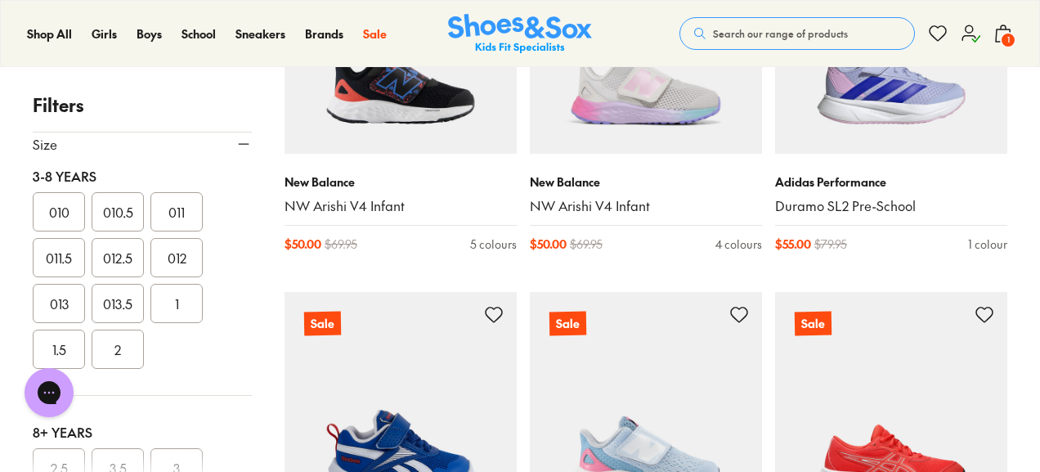
click at [119, 349] on button "2" at bounding box center [118, 349] width 52 height 39
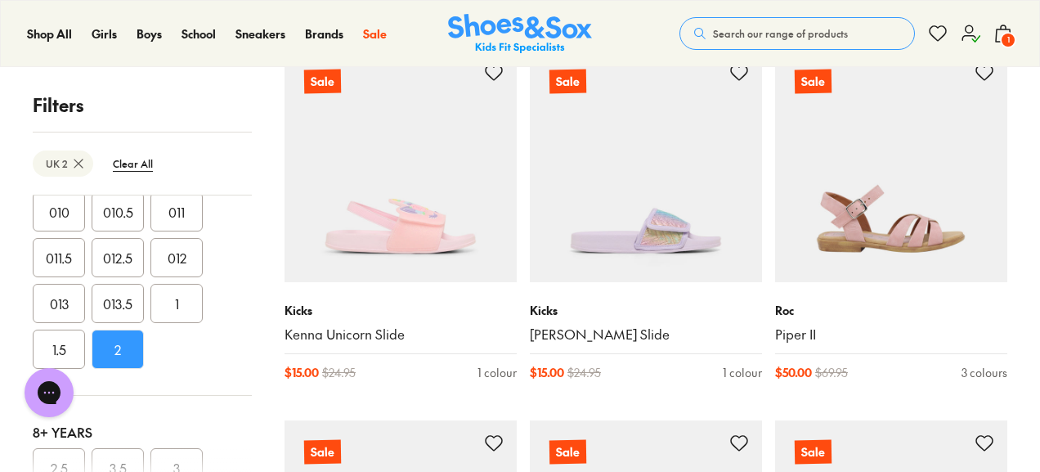
scroll to position [3271, 0]
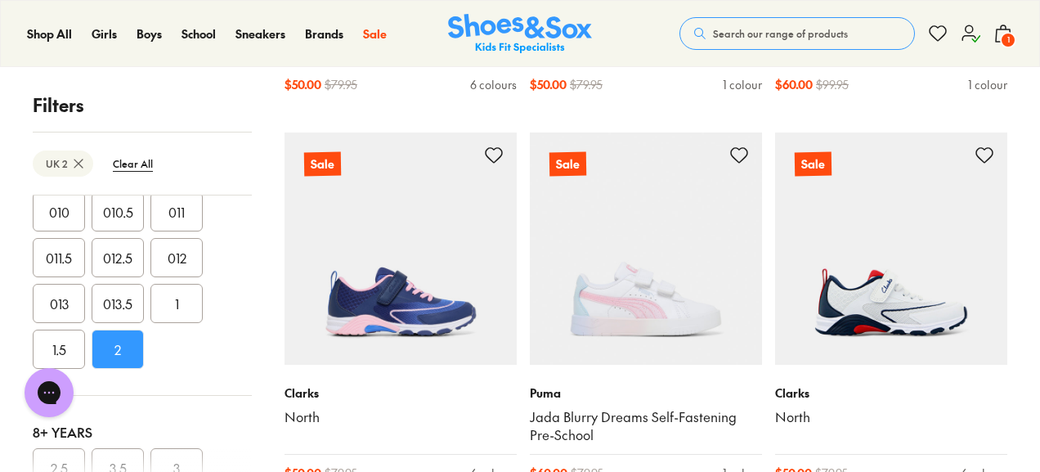
scroll to position [7687, 0]
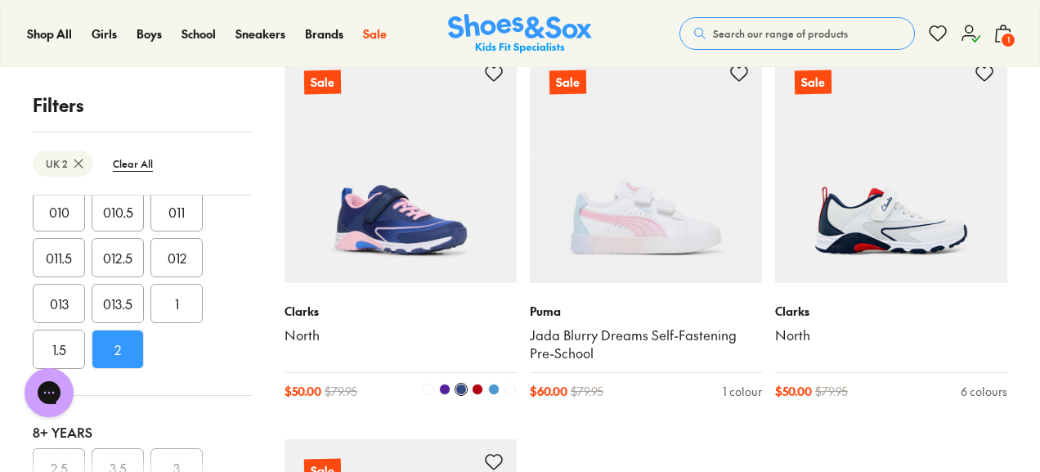
click at [495, 386] on span at bounding box center [493, 389] width 11 height 11
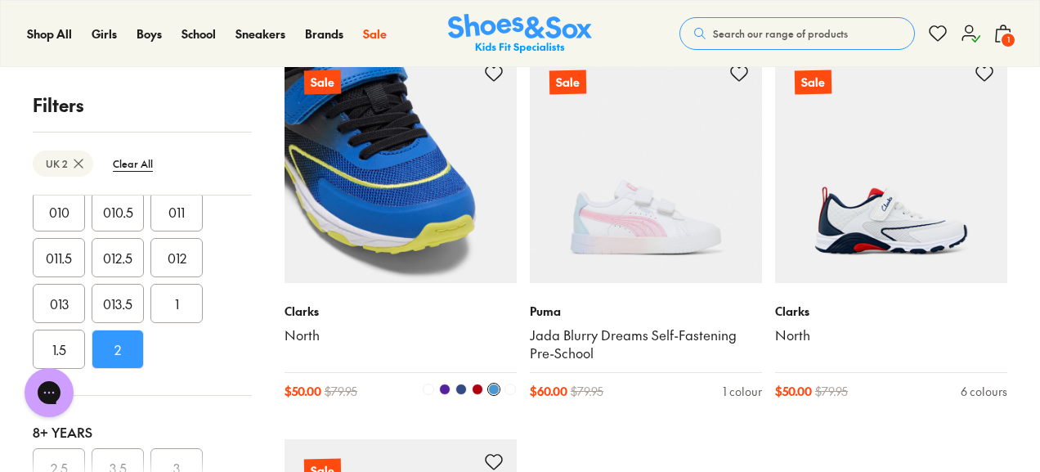
click at [446, 388] on span at bounding box center [444, 389] width 11 height 11
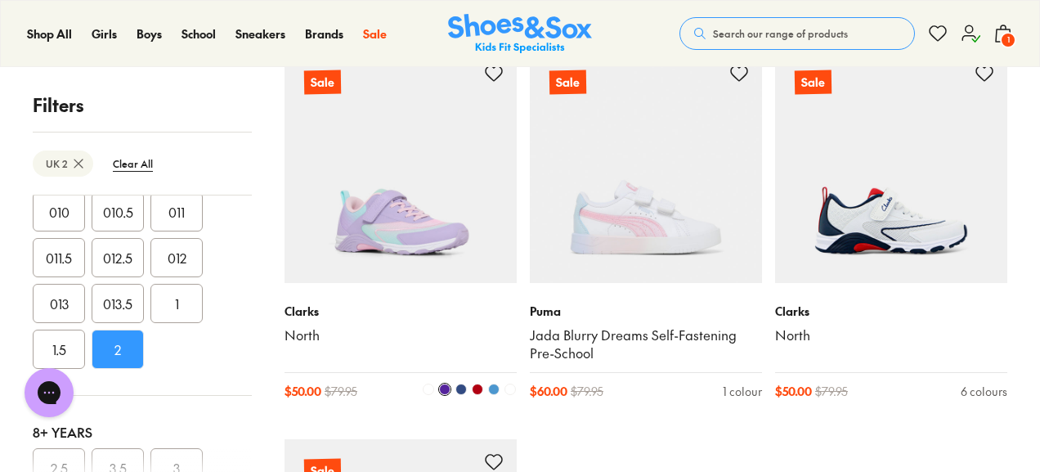
click at [464, 390] on span at bounding box center [460, 389] width 11 height 11
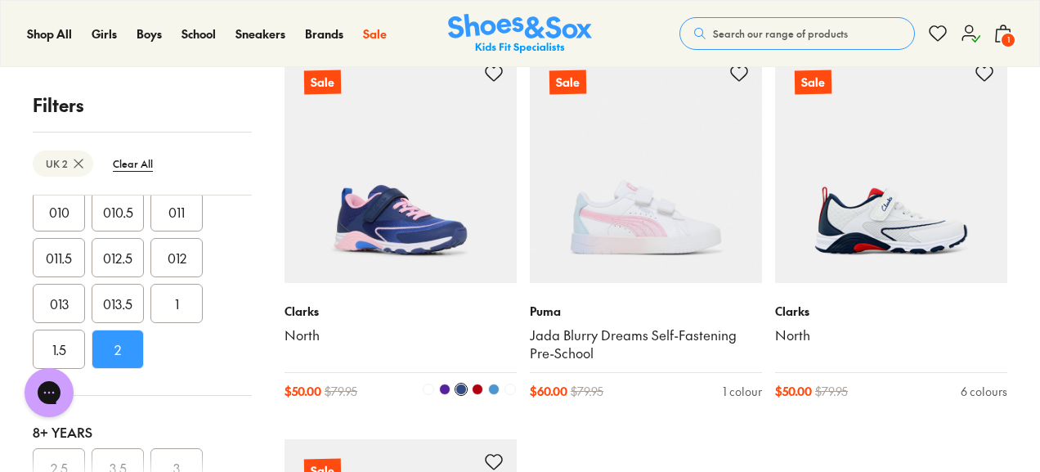
drag, startPoint x: 479, startPoint y: 389, endPoint x: 474, endPoint y: 407, distance: 18.6
click at [481, 390] on span at bounding box center [477, 389] width 11 height 11
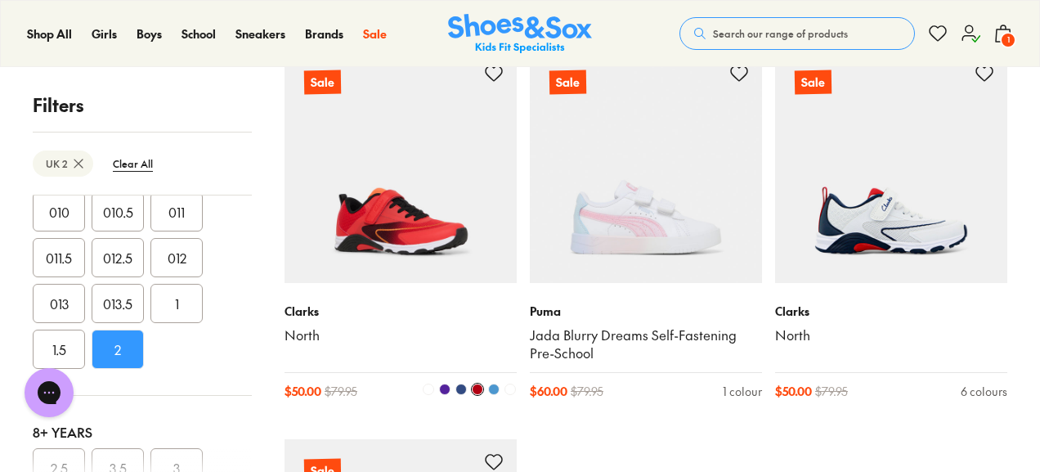
click at [462, 391] on span at bounding box center [460, 389] width 11 height 11
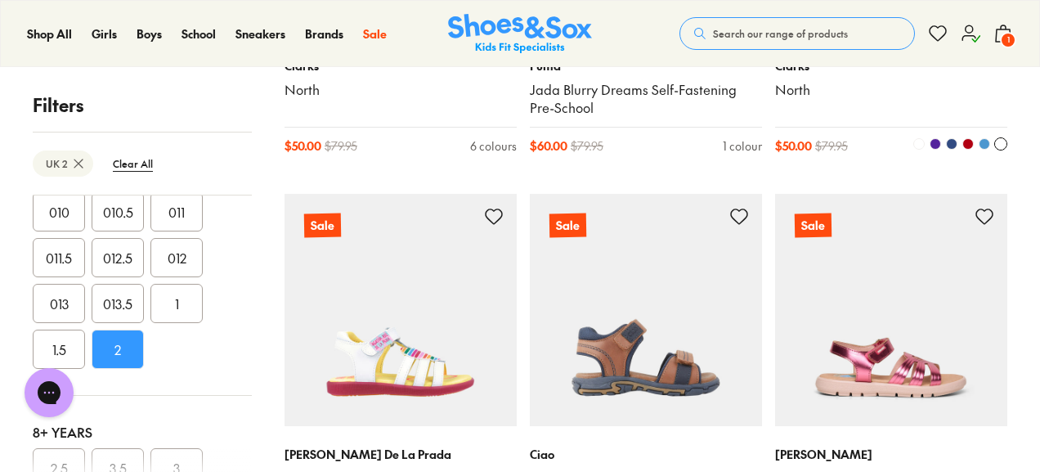
scroll to position [7687, 0]
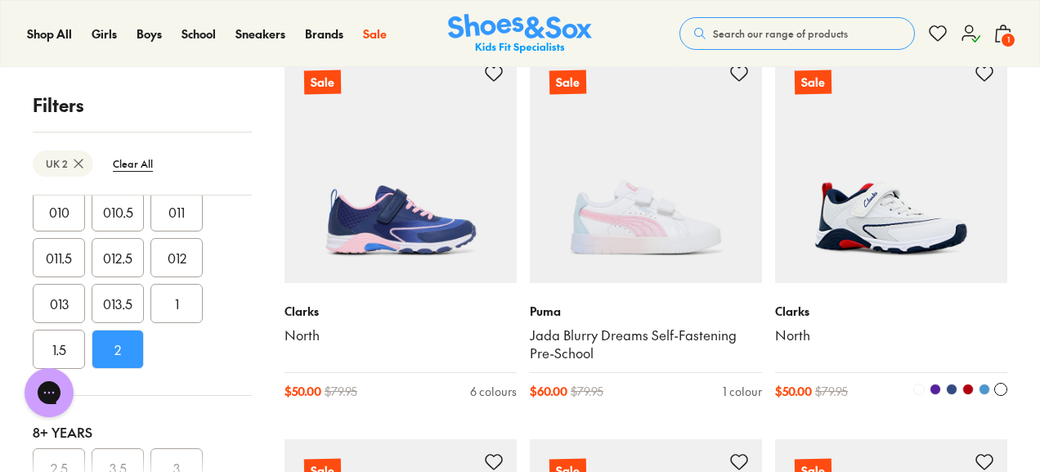
click at [894, 228] on img at bounding box center [891, 167] width 232 height 232
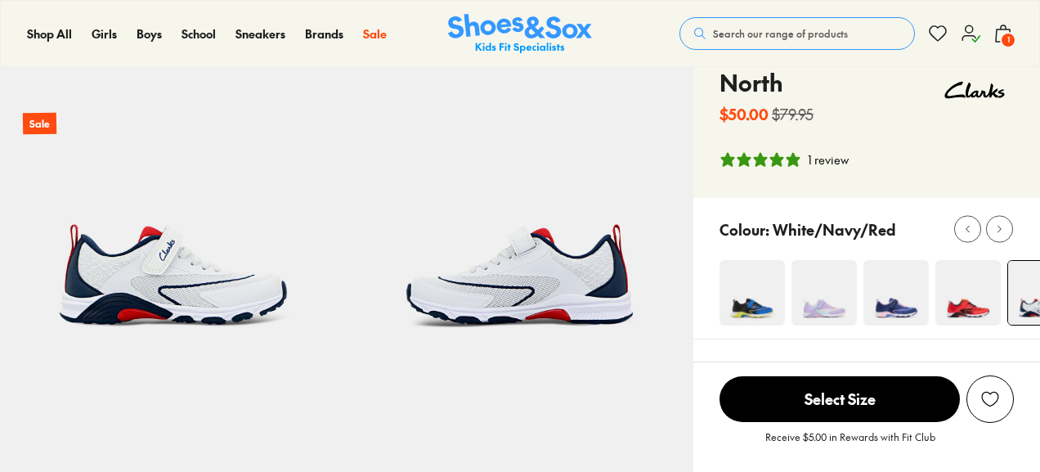
scroll to position [245, 0]
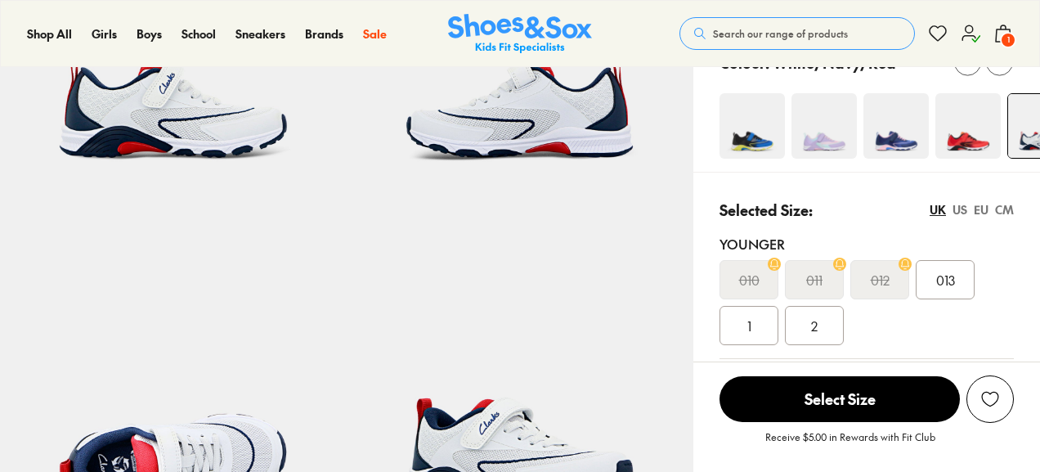
select select "*"
click at [816, 331] on span "2" at bounding box center [814, 326] width 7 height 20
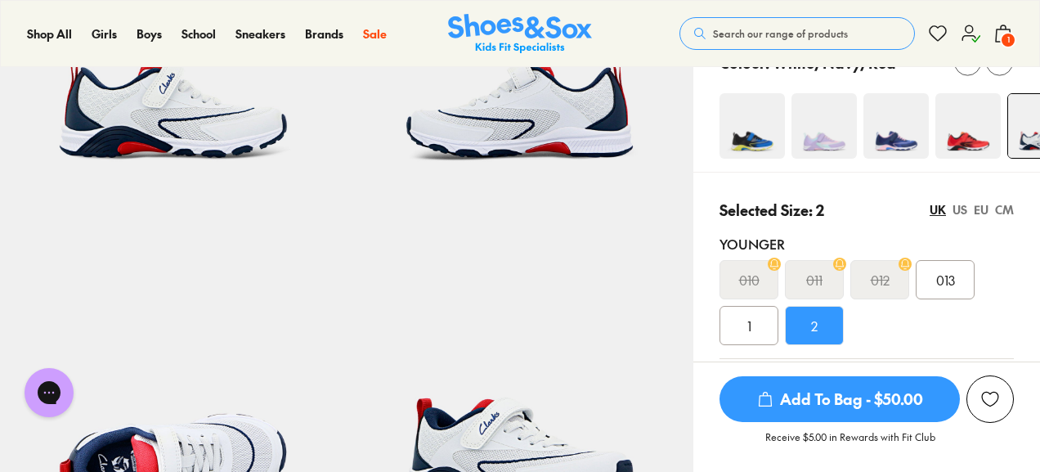
click at [839, 405] on span "Add To Bag - $50.00" at bounding box center [840, 399] width 240 height 46
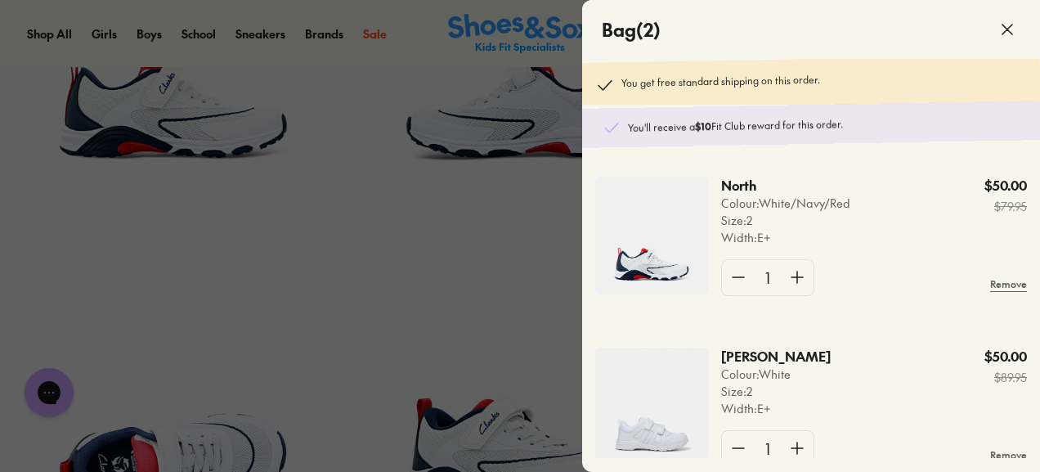
click at [1004, 29] on icon at bounding box center [1008, 30] width 20 height 20
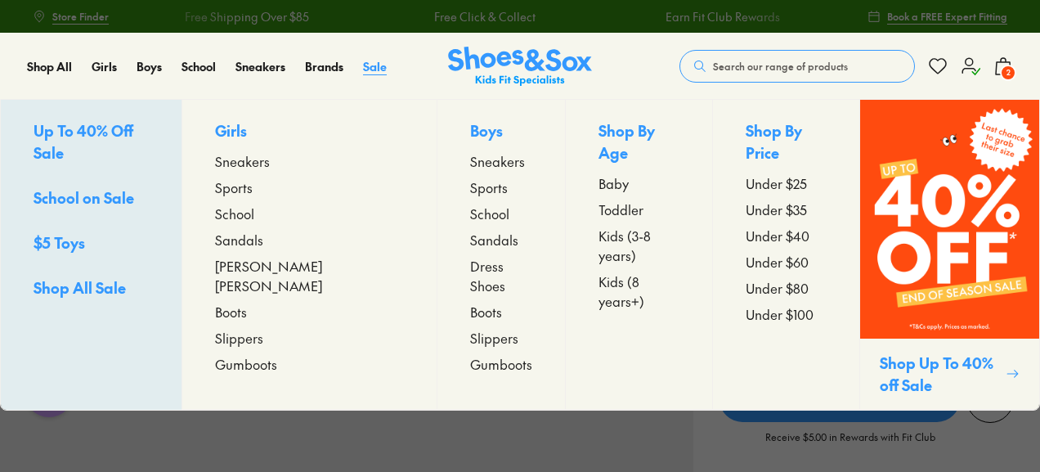
click at [375, 65] on span "Sale" at bounding box center [375, 66] width 24 height 16
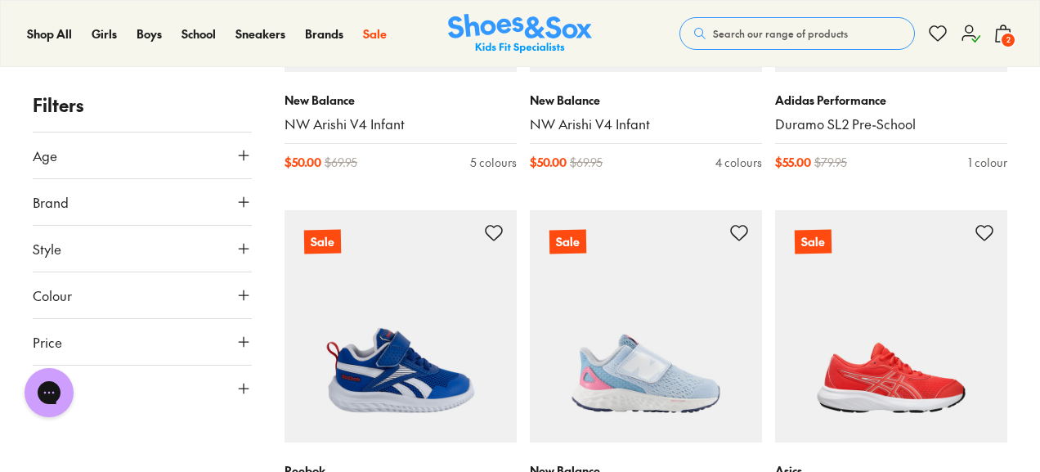
click at [245, 393] on icon at bounding box center [244, 388] width 16 height 16
drag, startPoint x: 97, startPoint y: 437, endPoint x: 108, endPoint y: 436, distance: 10.8
click at [101, 439] on button "UK" at bounding box center [100, 436] width 43 height 30
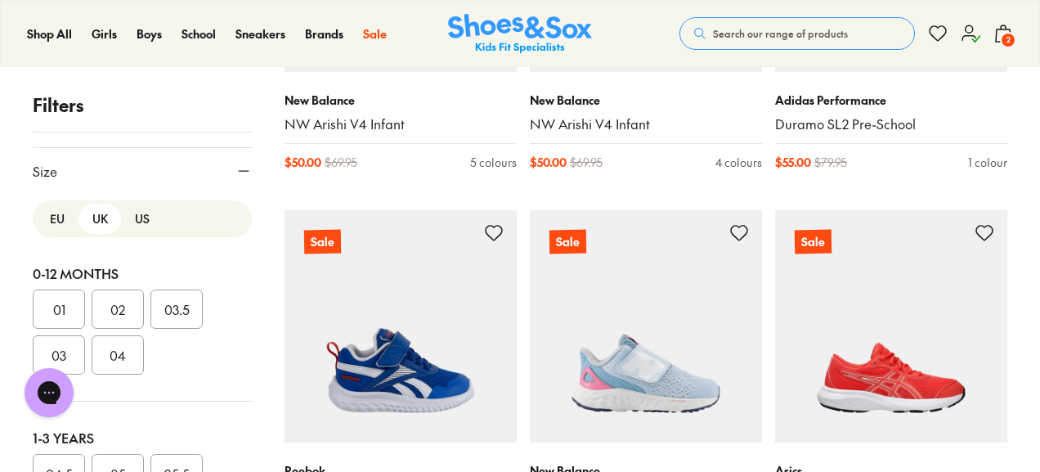
scroll to position [244, 0]
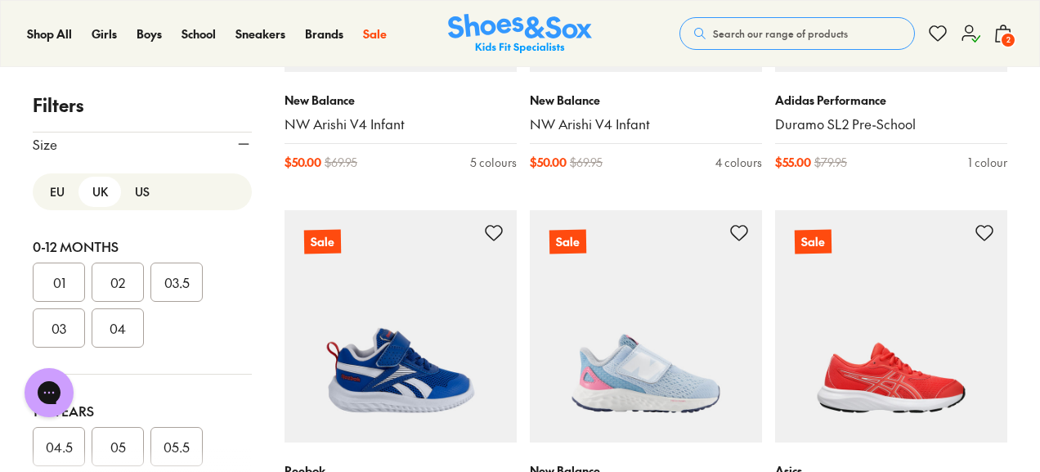
click at [122, 284] on button "02" at bounding box center [118, 281] width 52 height 39
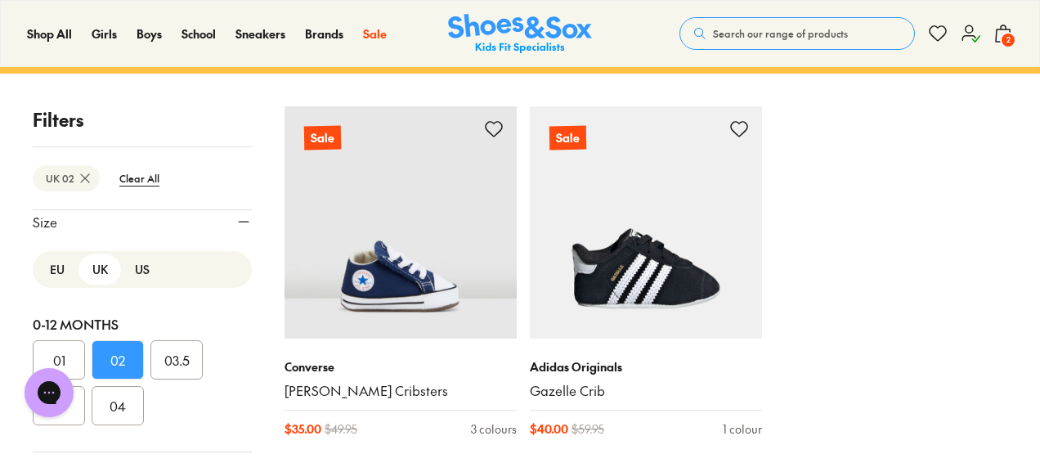
scroll to position [409, 0]
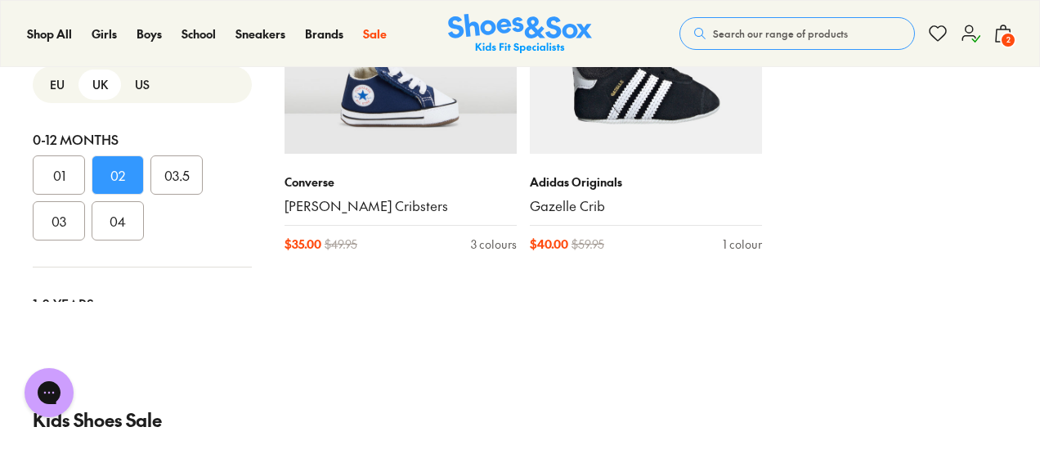
click at [113, 184] on button "02" at bounding box center [118, 174] width 52 height 39
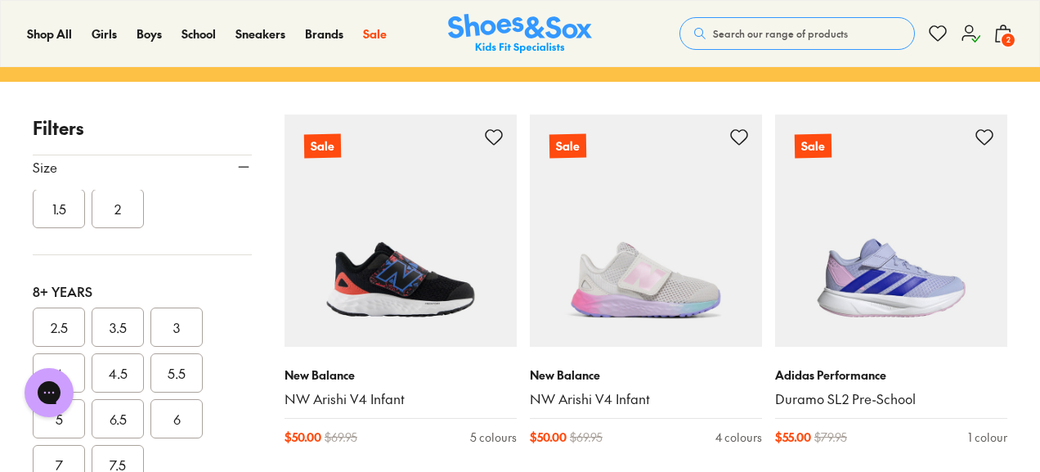
scroll to position [572, 0]
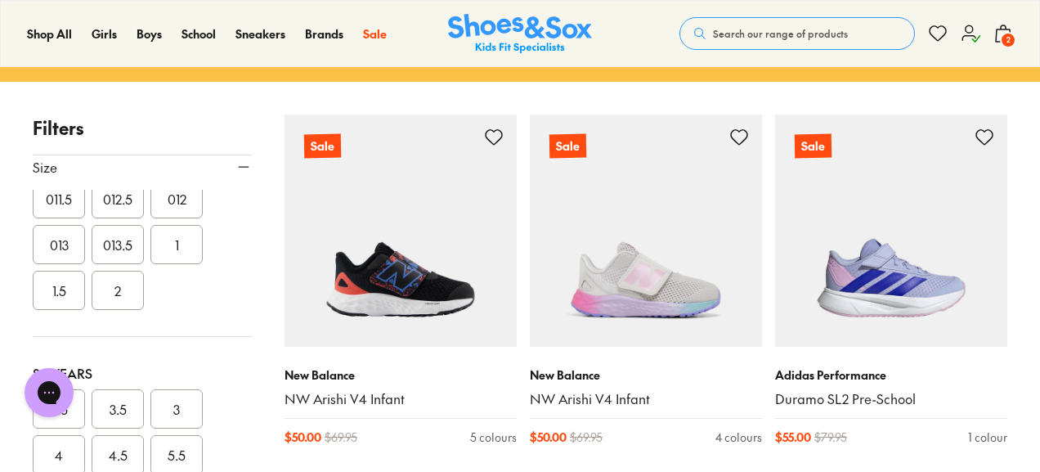
click at [127, 280] on button "2" at bounding box center [118, 290] width 52 height 39
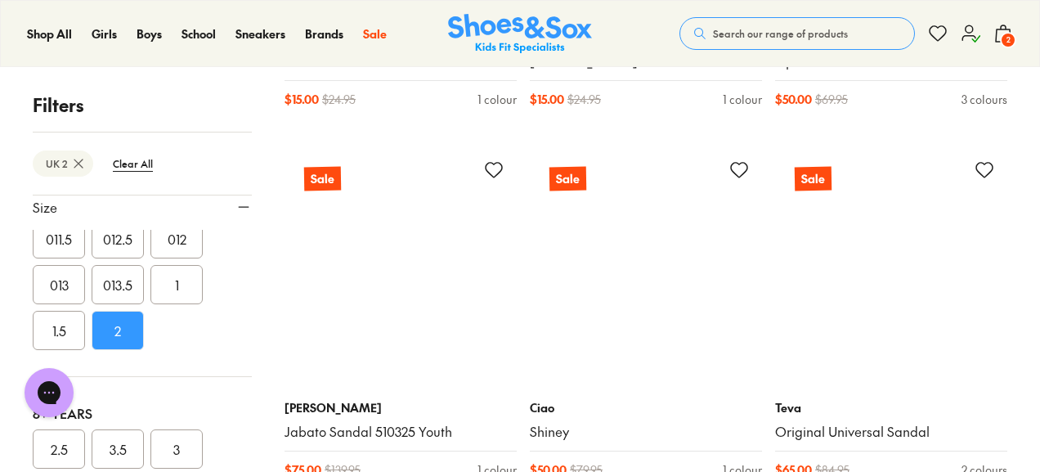
scroll to position [3680, 0]
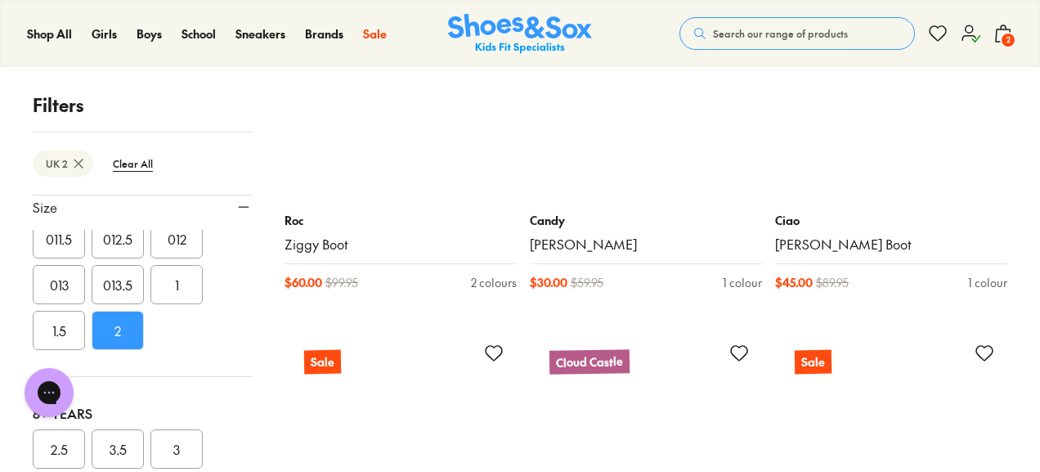
scroll to position [6869, 0]
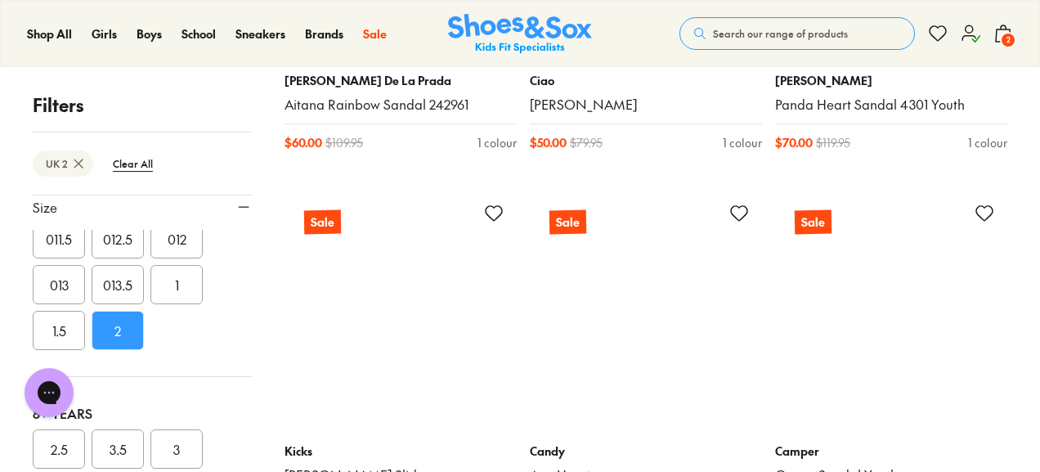
scroll to position [8422, 0]
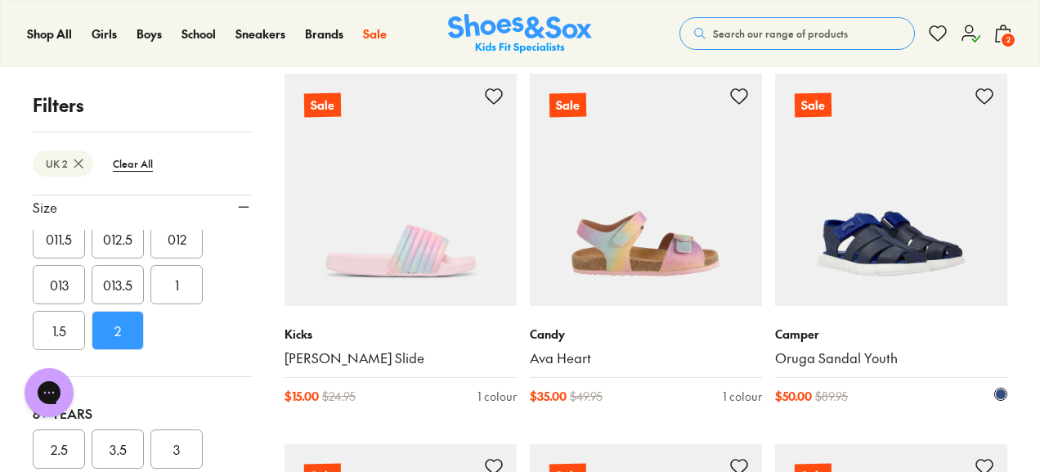
click at [887, 253] on img at bounding box center [891, 190] width 232 height 232
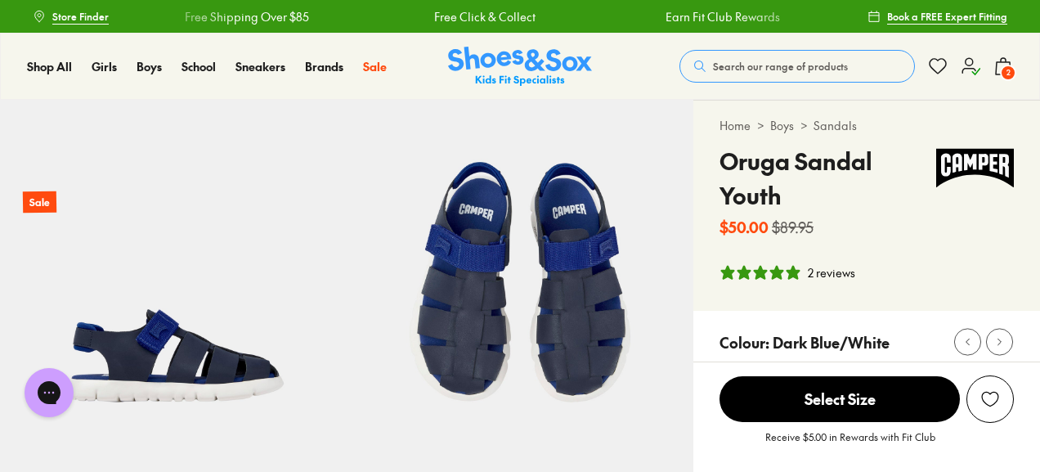
select select "*"
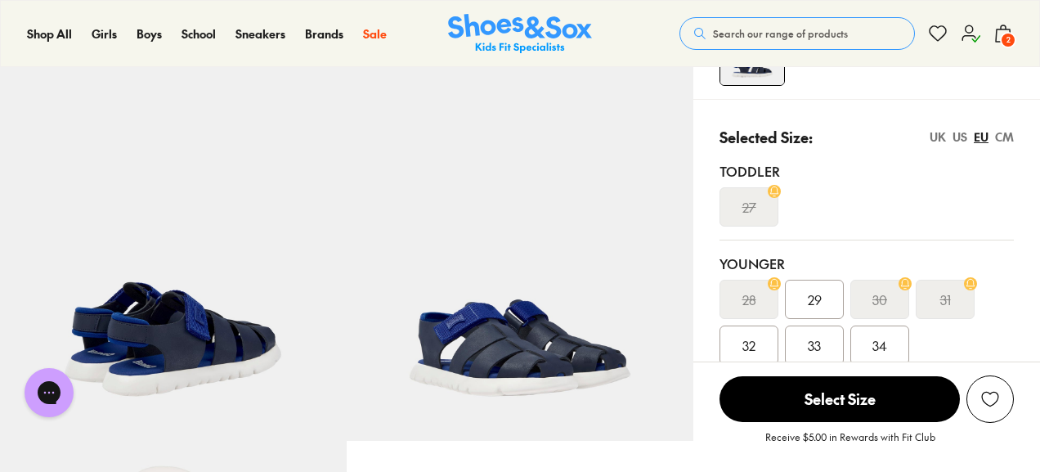
scroll to position [245, 0]
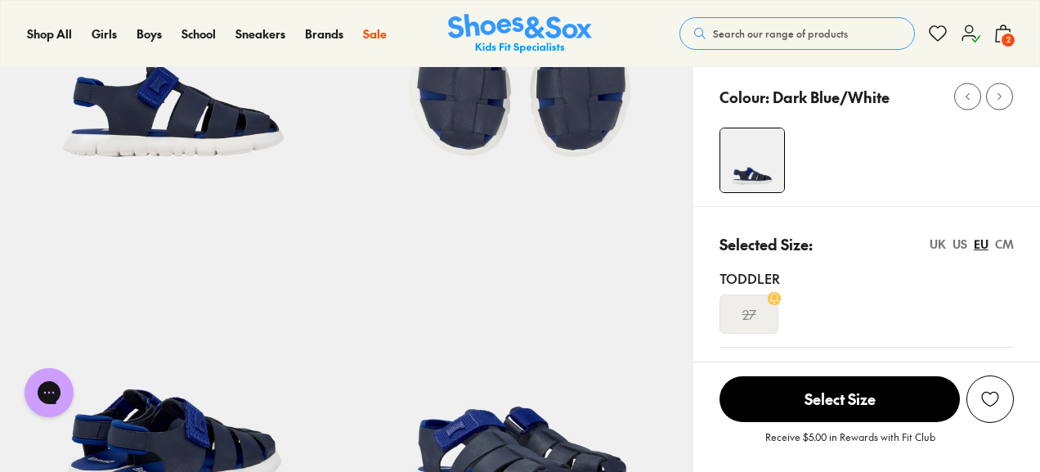
click at [935, 243] on div "UK" at bounding box center [938, 244] width 16 height 17
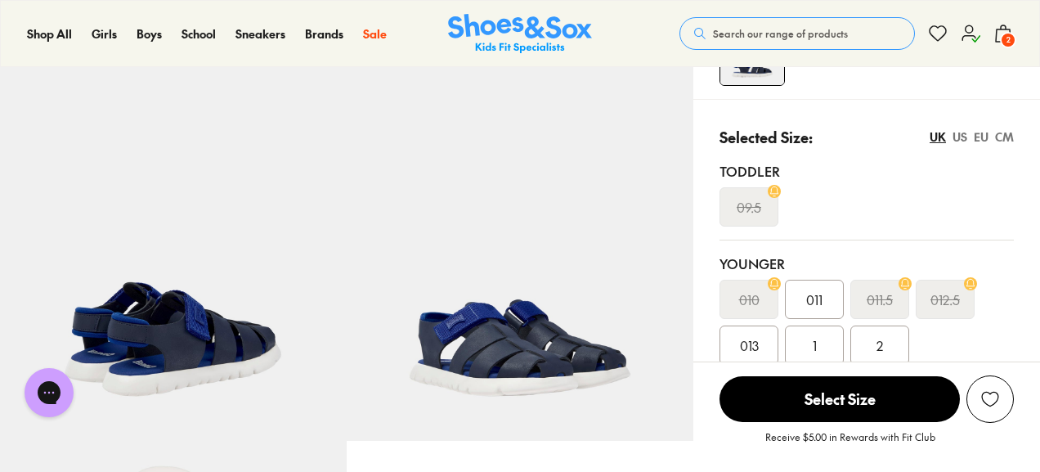
scroll to position [491, 0]
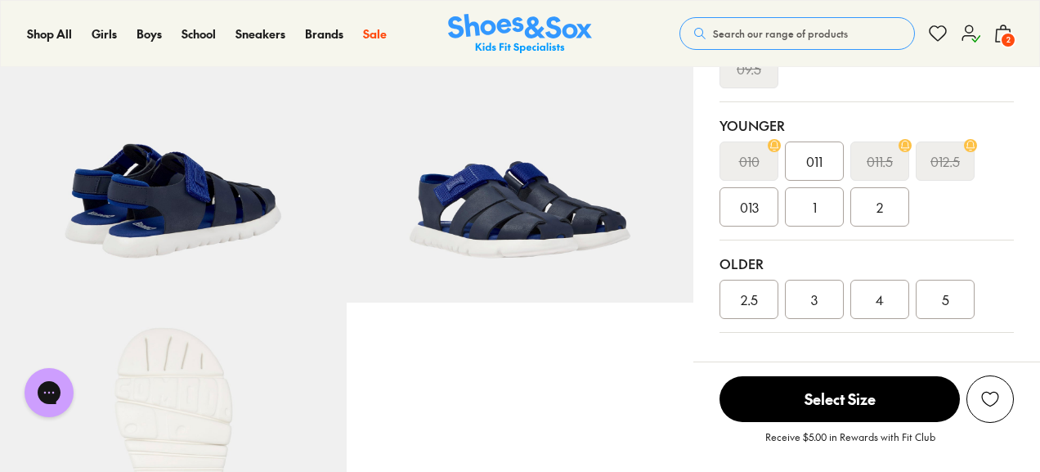
click at [738, 306] on div "2.5" at bounding box center [749, 299] width 59 height 39
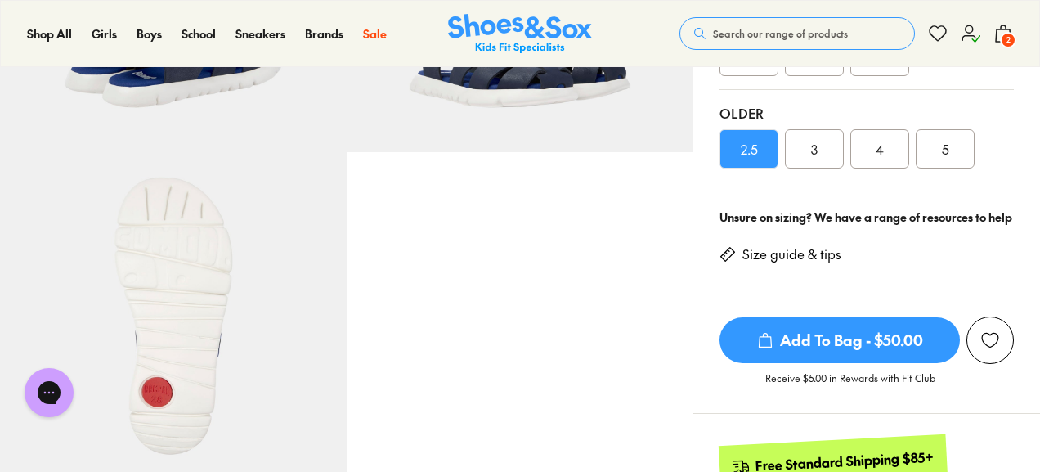
scroll to position [654, 0]
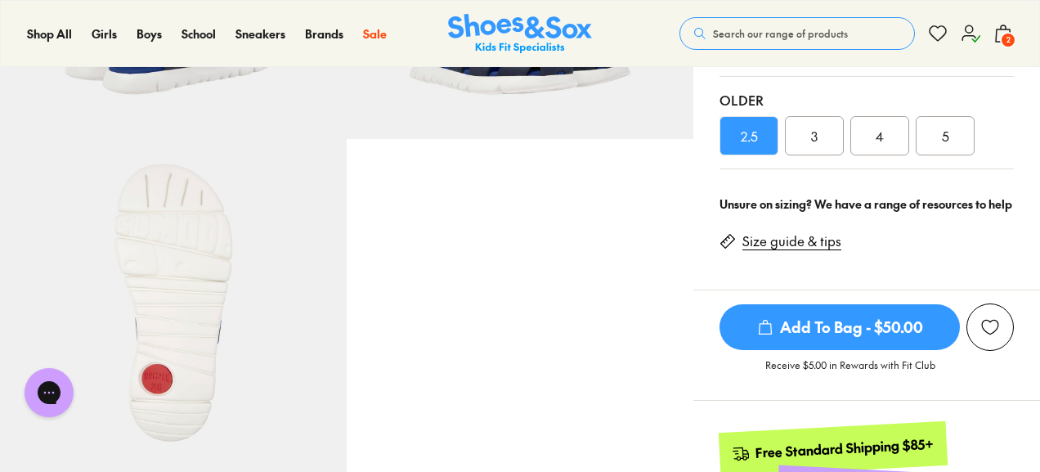
click at [857, 328] on span "Add To Bag - $50.00" at bounding box center [840, 327] width 240 height 46
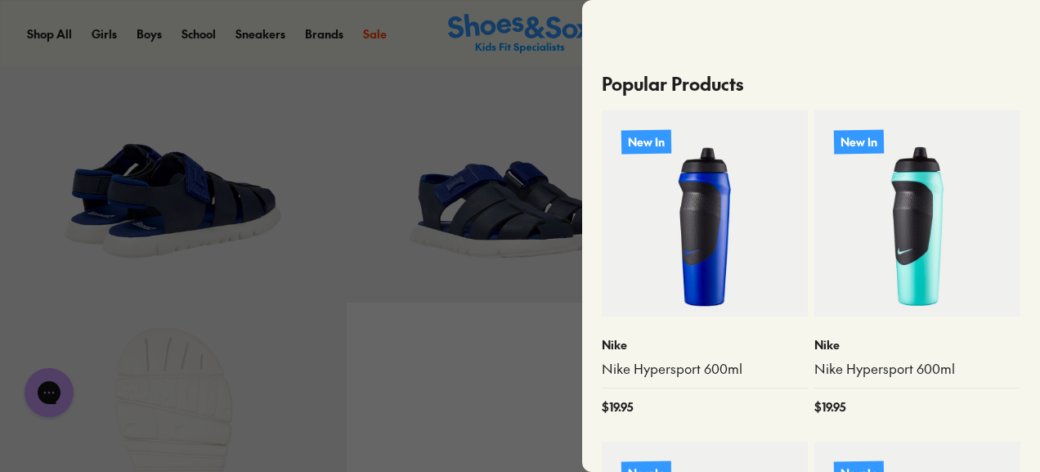
scroll to position [711, 0]
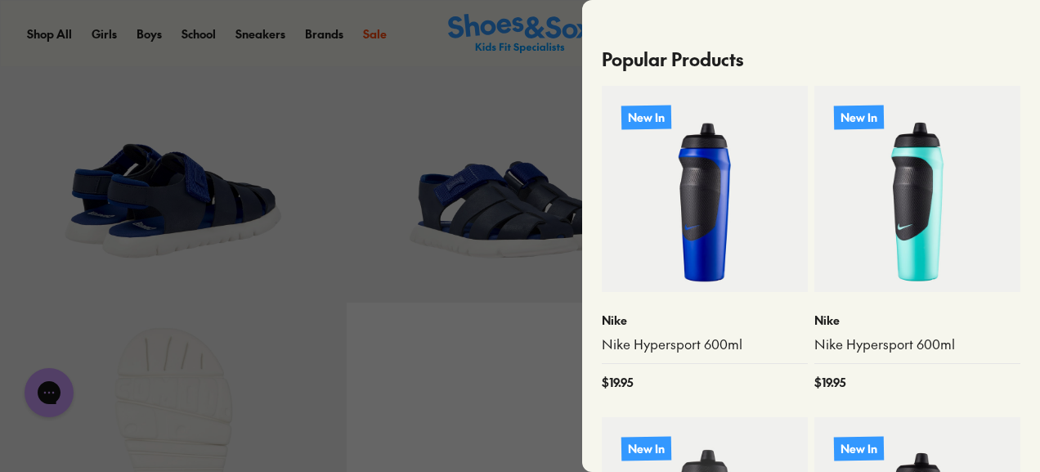
click at [911, 275] on img at bounding box center [917, 189] width 206 height 206
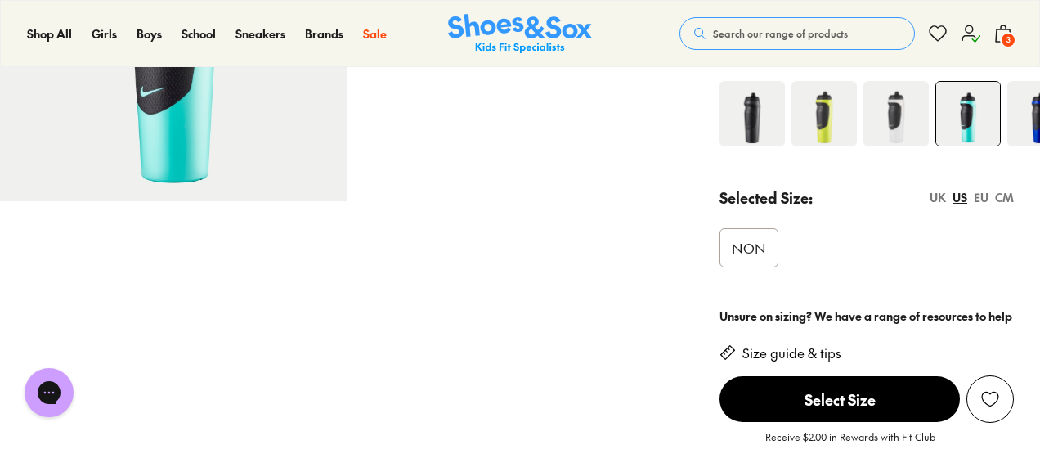
select select "*"
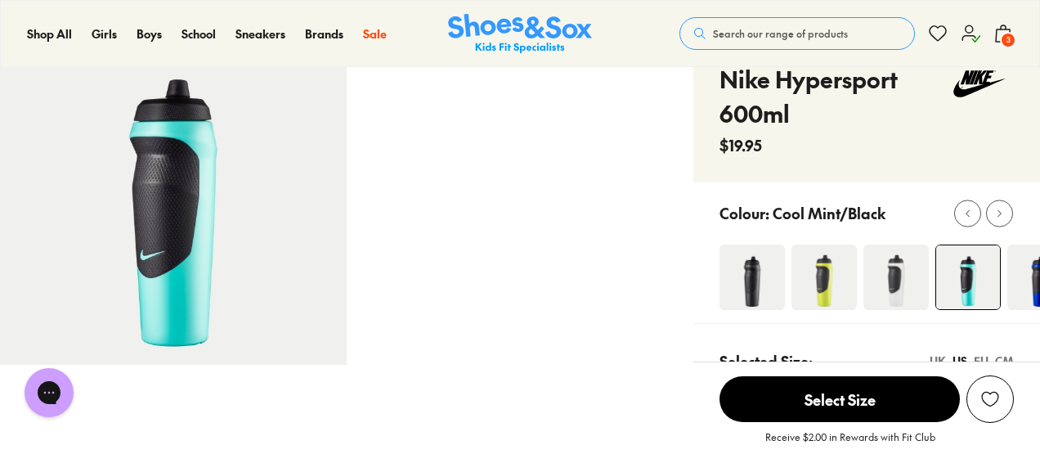
scroll to position [245, 0]
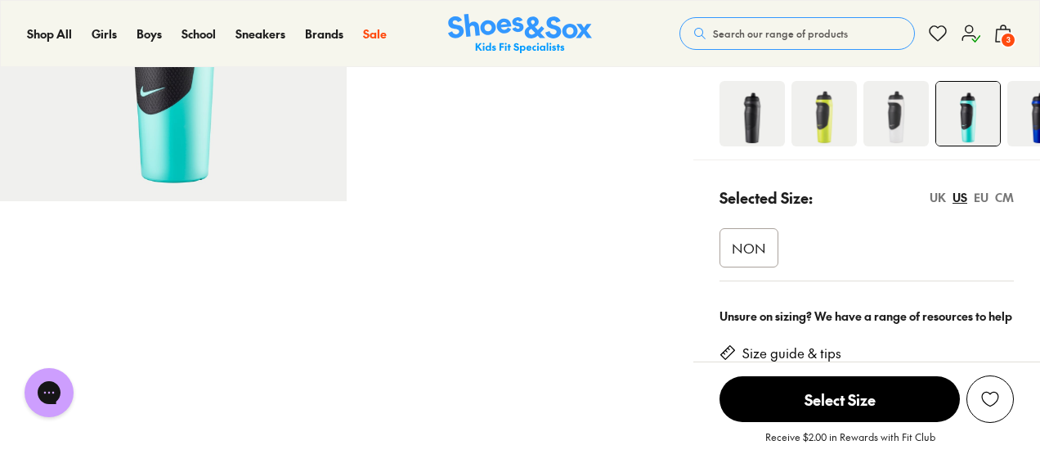
click at [760, 251] on span "NON" at bounding box center [749, 248] width 34 height 20
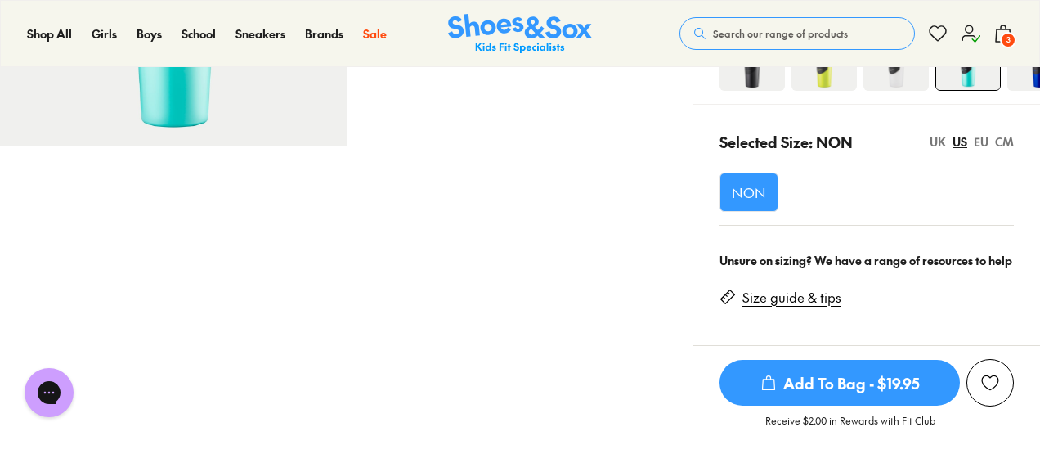
scroll to position [327, 0]
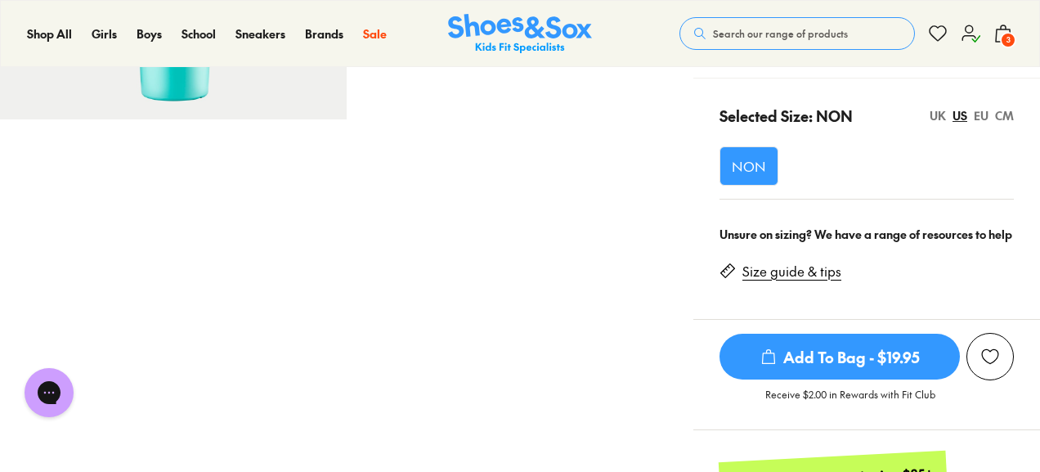
click at [819, 354] on span "Add To Bag - $19.95" at bounding box center [840, 357] width 240 height 46
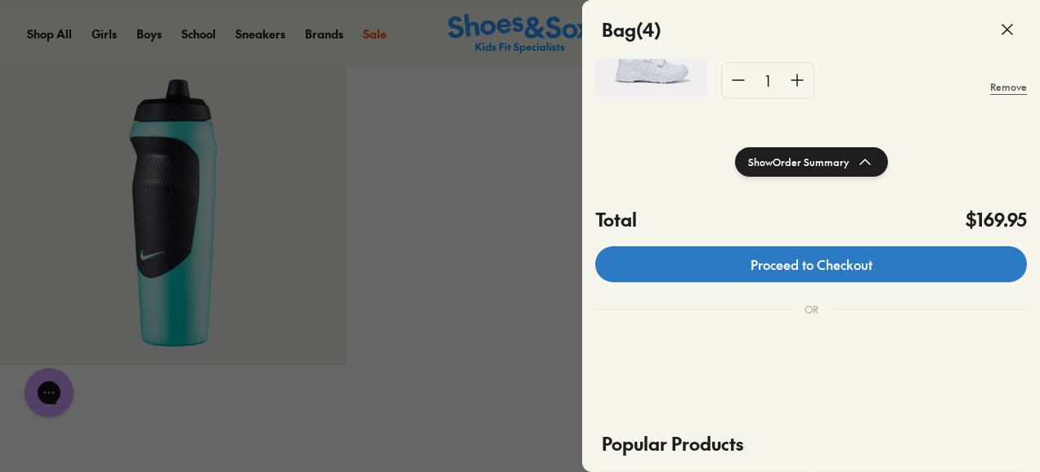
click at [812, 270] on link "Proceed to Checkout" at bounding box center [811, 264] width 432 height 36
